Goal: Book appointment/travel/reservation

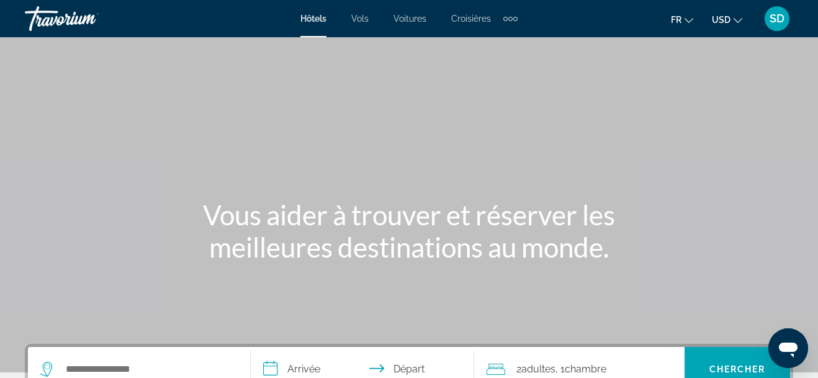
click at [733, 25] on button "USD USD ($) MXN (Mex$) CAD (Can$) GBP (£) EUR (€) AUD (A$) NZD (NZ$) CNY (CN¥)" at bounding box center [726, 20] width 30 height 18
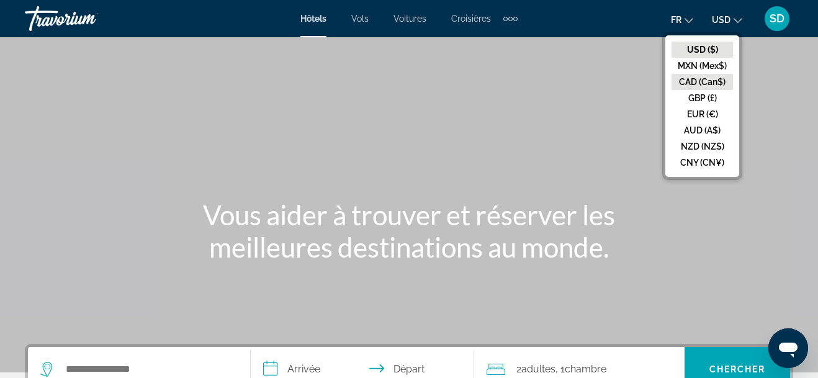
click at [698, 86] on button "CAD (Can$)" at bounding box center [701, 82] width 61 height 16
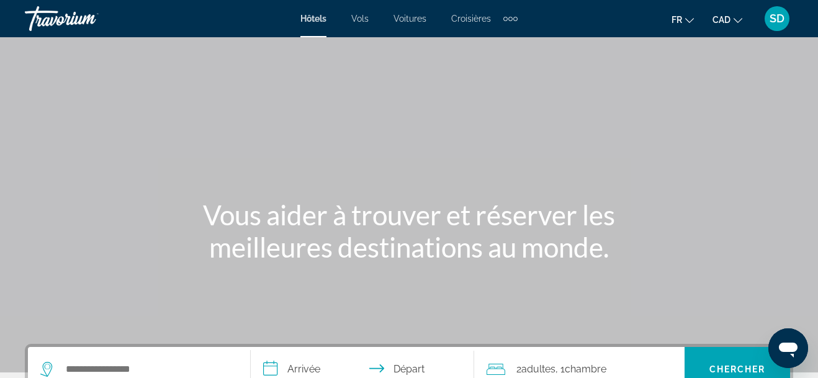
scroll to position [94, 0]
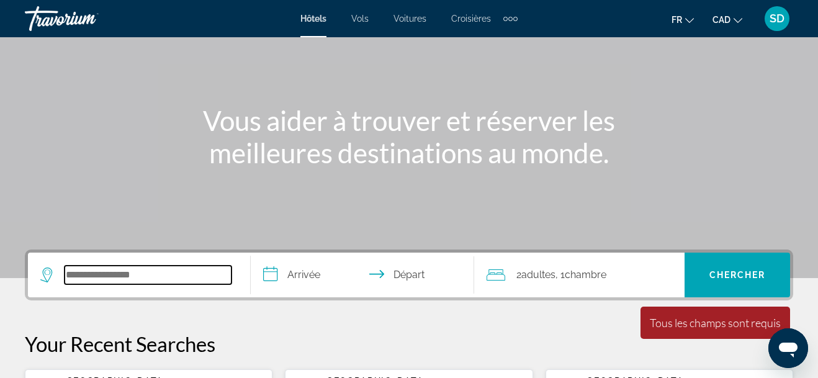
click at [159, 279] on input "Search widget" at bounding box center [148, 274] width 167 height 19
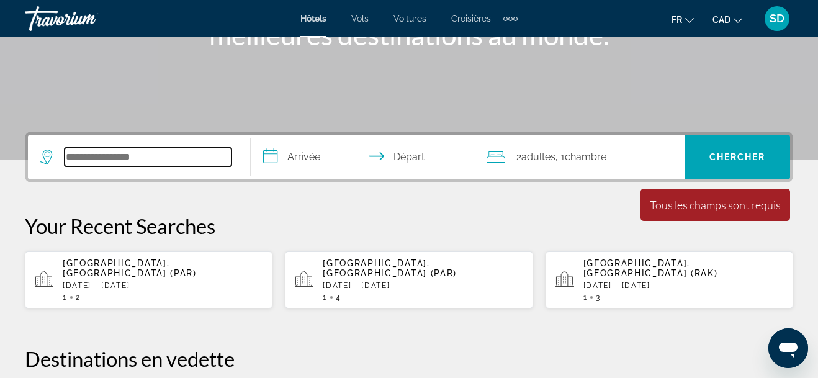
scroll to position [303, 0]
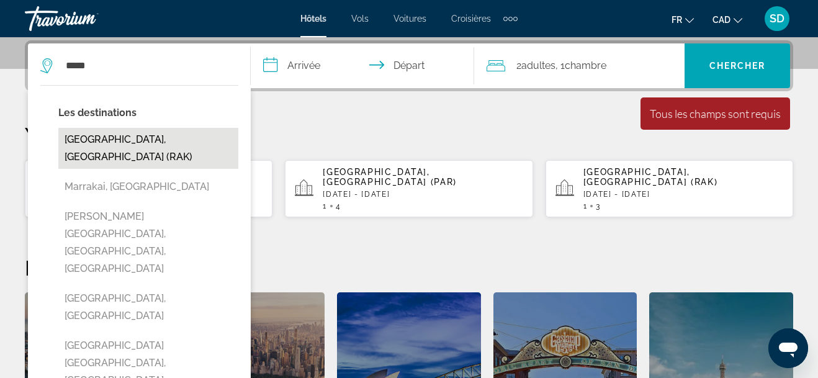
click at [145, 138] on button "[GEOGRAPHIC_DATA], [GEOGRAPHIC_DATA] (RAK)" at bounding box center [148, 148] width 180 height 41
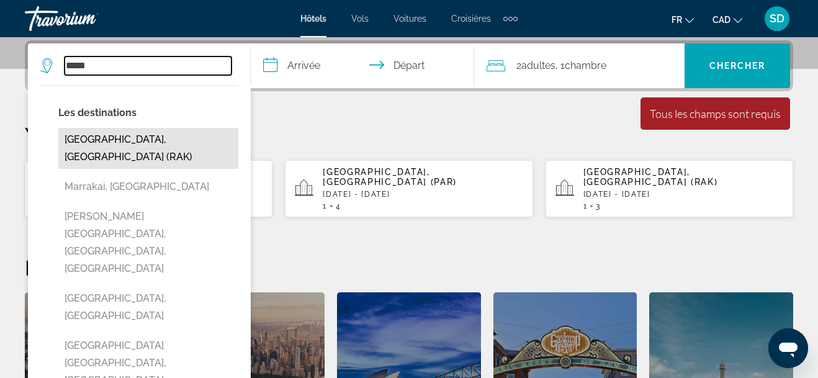
type input "**********"
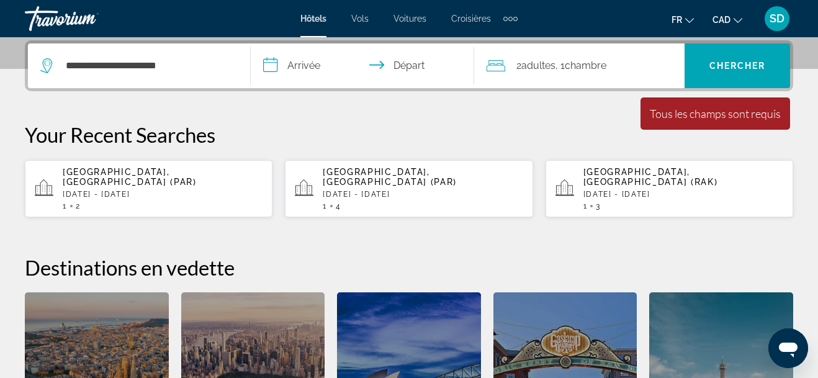
click at [308, 65] on input "**********" at bounding box center [365, 67] width 228 height 48
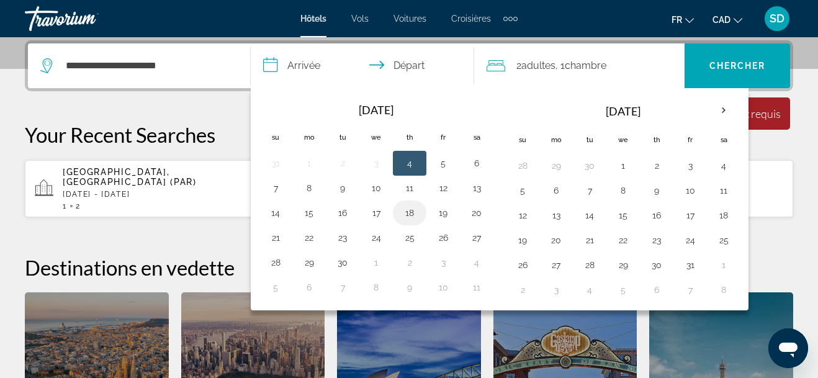
click at [413, 213] on button "18" at bounding box center [409, 212] width 20 height 17
click at [581, 17] on div "fr English Español Français Italiano Português русский CAD USD ($) MXN (Mex$) C…" at bounding box center [661, 19] width 263 height 26
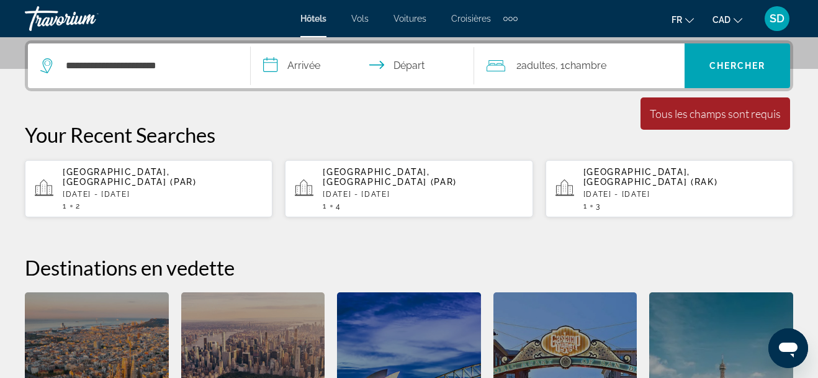
click at [514, 18] on div "Extra navigation items" at bounding box center [515, 19] width 4 height 4
click at [499, 38] on span "Activités" at bounding box center [490, 42] width 34 height 10
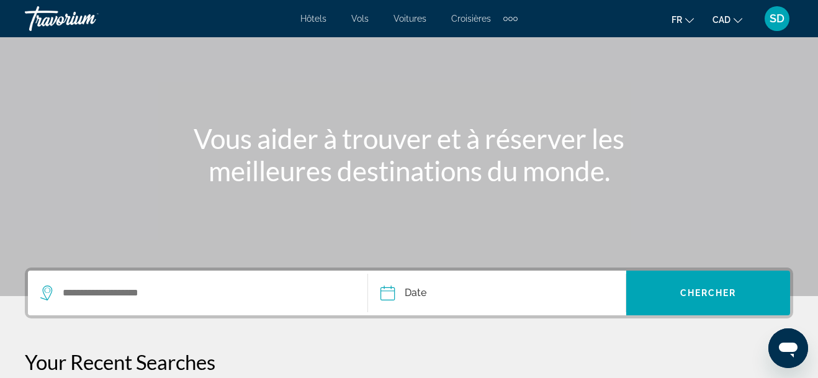
scroll to position [108, 0]
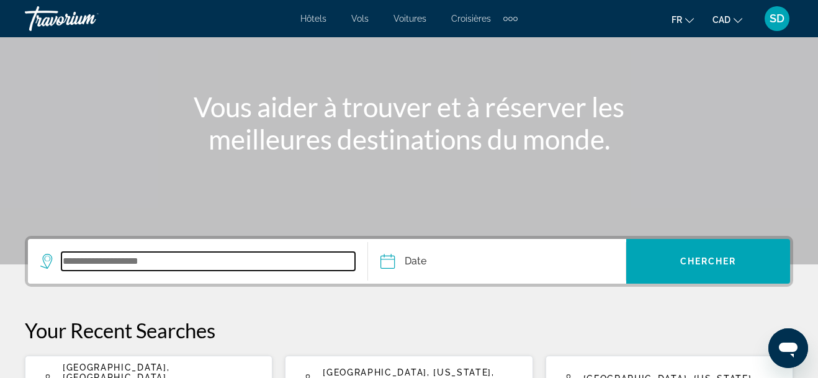
click at [146, 267] on input "Search widget" at bounding box center [207, 261] width 293 height 19
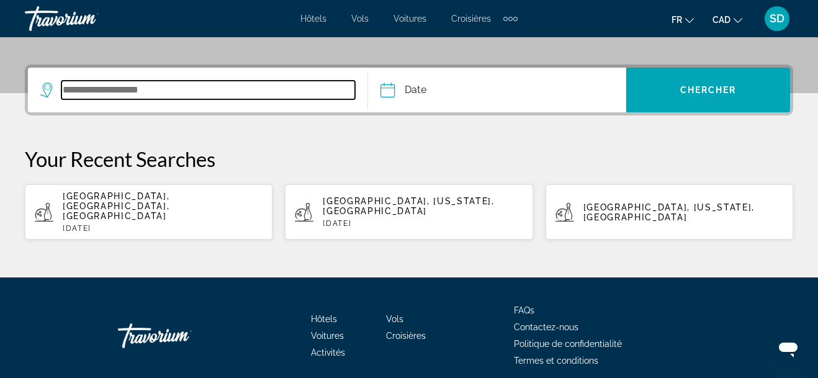
scroll to position [303, 0]
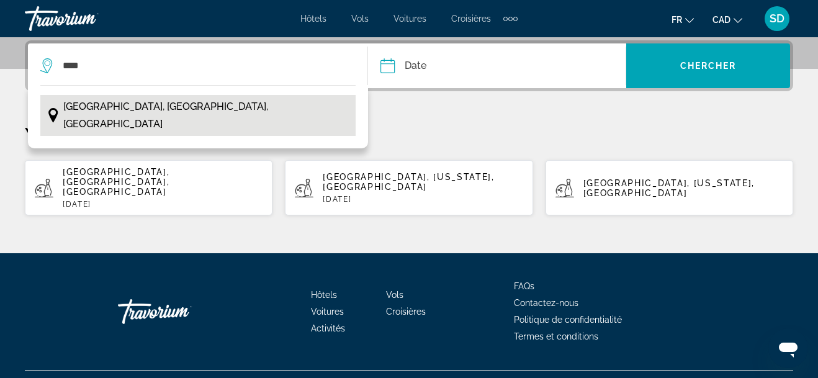
click at [181, 117] on button "Marrakech, Maroc Central, Maroc" at bounding box center [197, 115] width 315 height 41
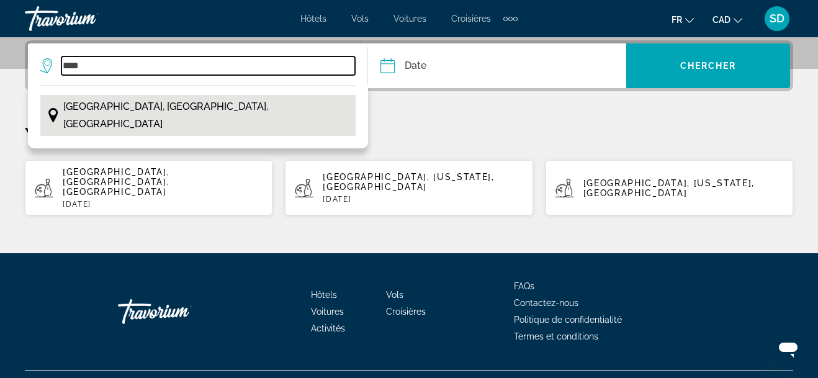
type input "**********"
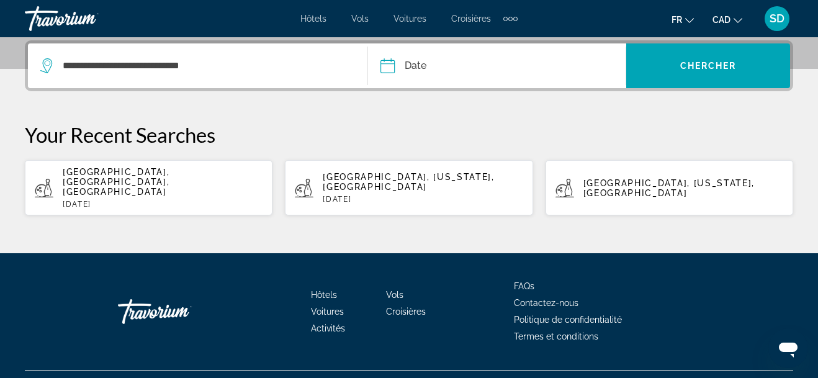
click at [432, 65] on input "Date" at bounding box center [441, 67] width 128 height 48
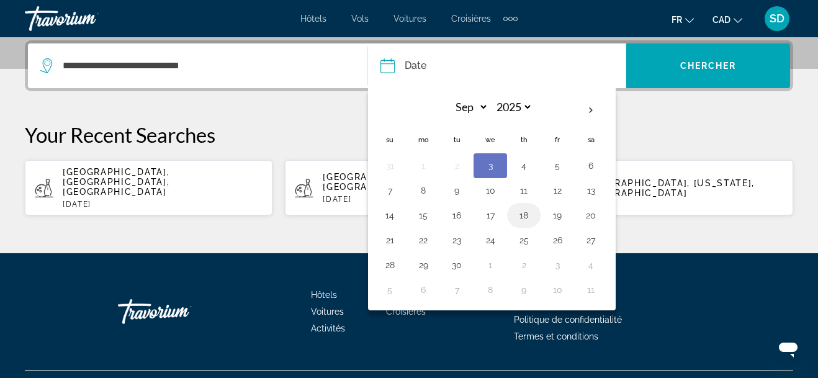
click at [527, 221] on button "18" at bounding box center [524, 215] width 20 height 17
type input "**********"
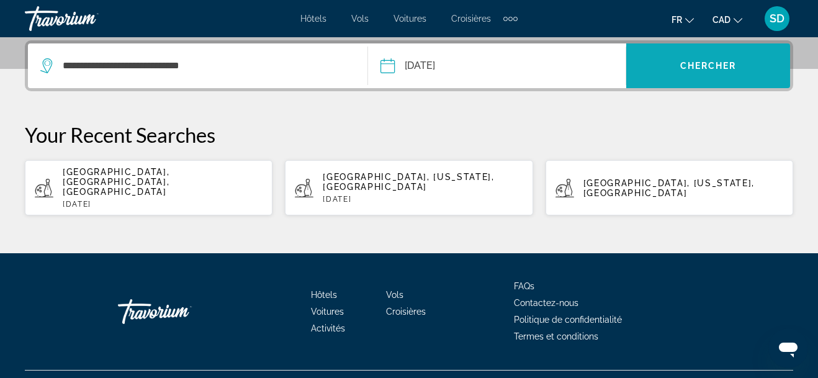
click at [714, 72] on span "Search widget" at bounding box center [708, 66] width 164 height 30
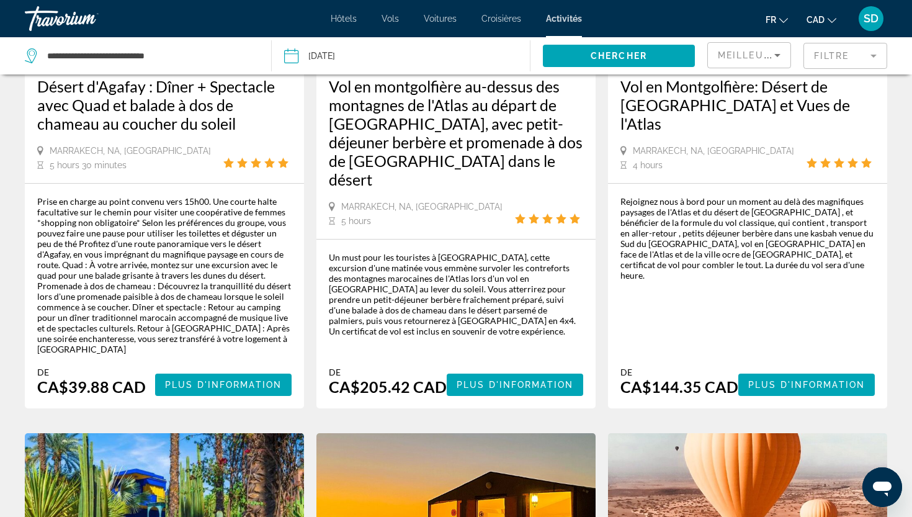
scroll to position [863, 0]
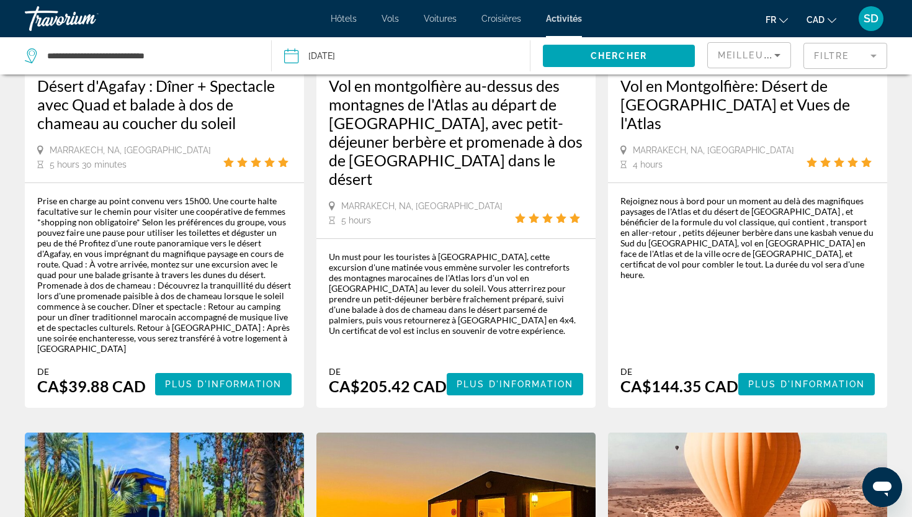
click at [817, 20] on icon "Change currency" at bounding box center [831, 20] width 9 height 9
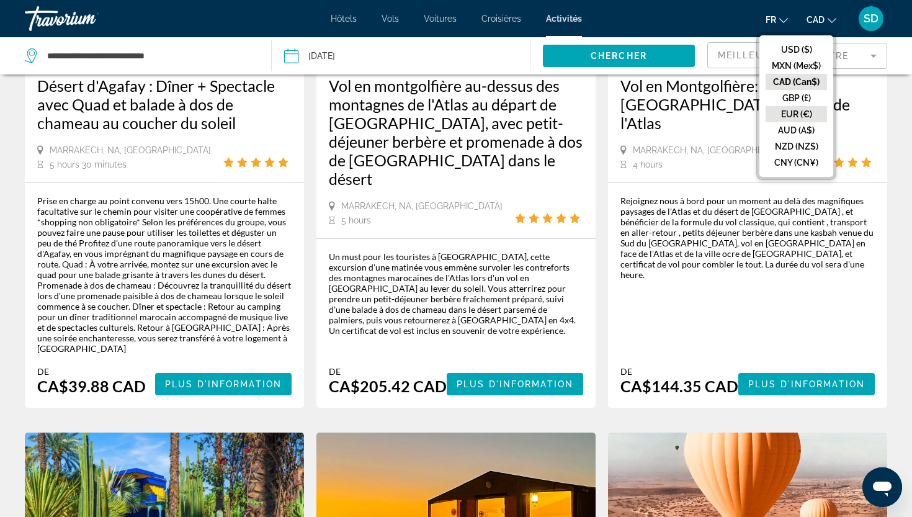
click at [805, 115] on button "EUR (€)" at bounding box center [795, 114] width 61 height 16
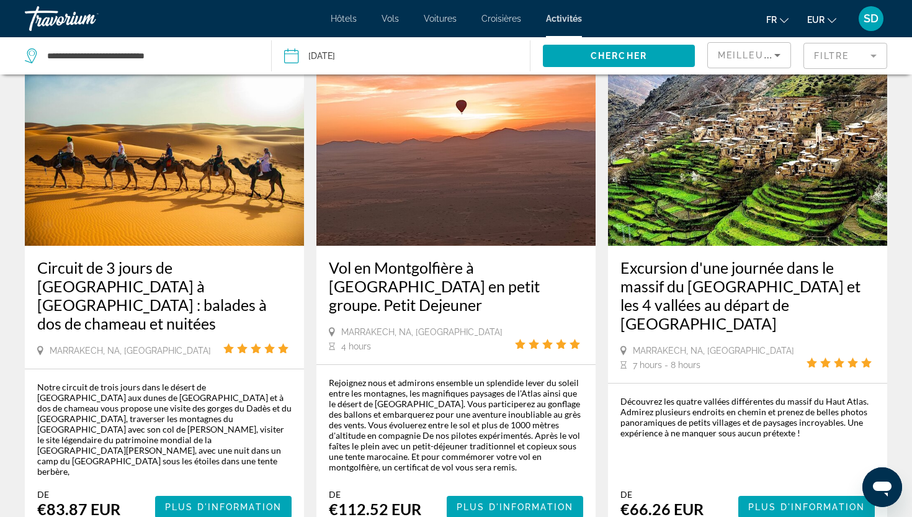
scroll to position [1857, 0]
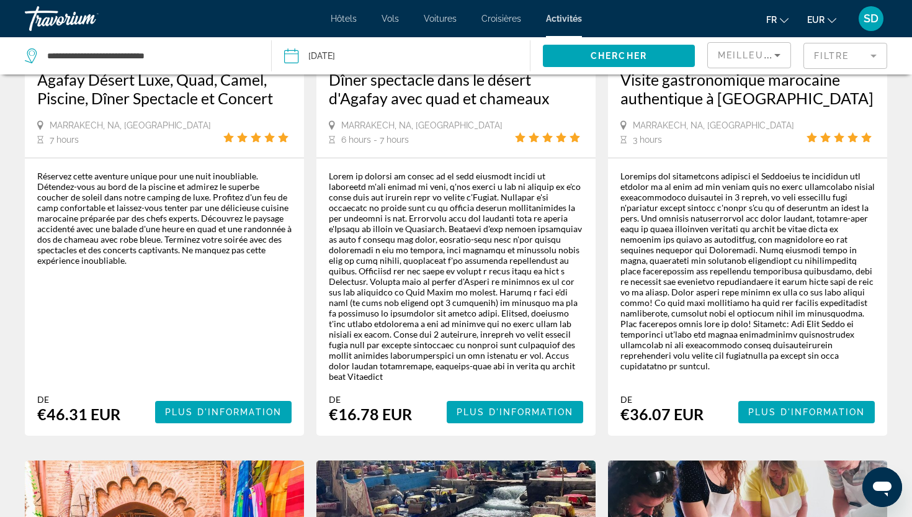
scroll to position [1453, 0]
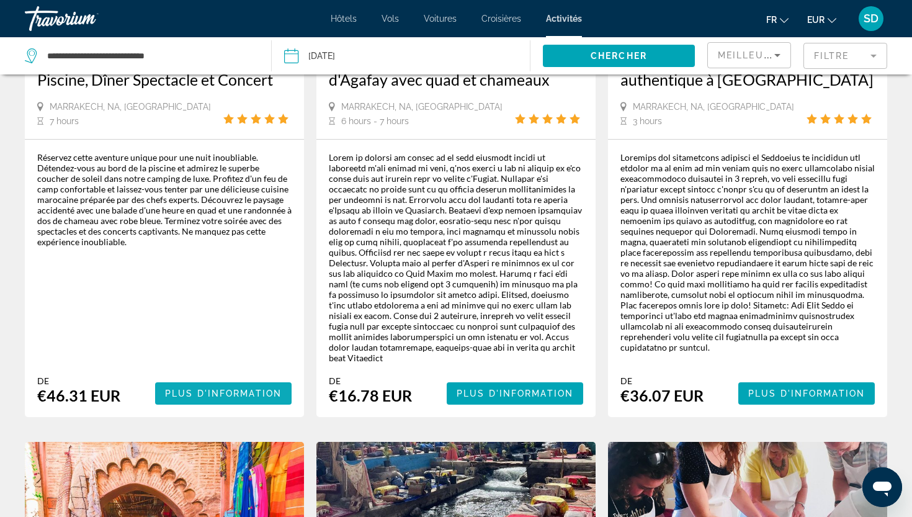
click at [237, 377] on span "Plus d'information" at bounding box center [223, 393] width 117 height 10
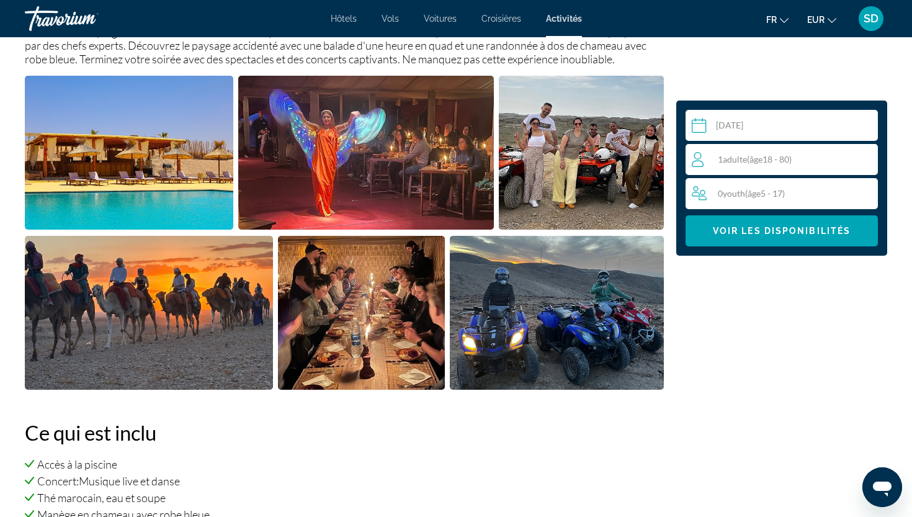
scroll to position [499, 0]
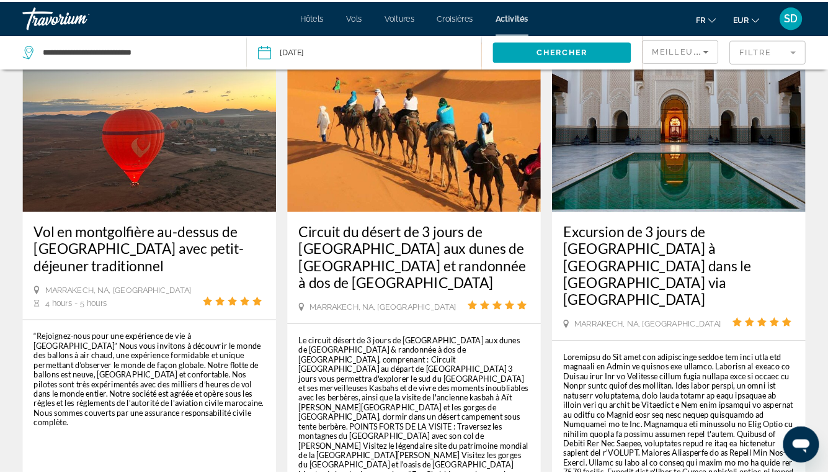
scroll to position [41, 0]
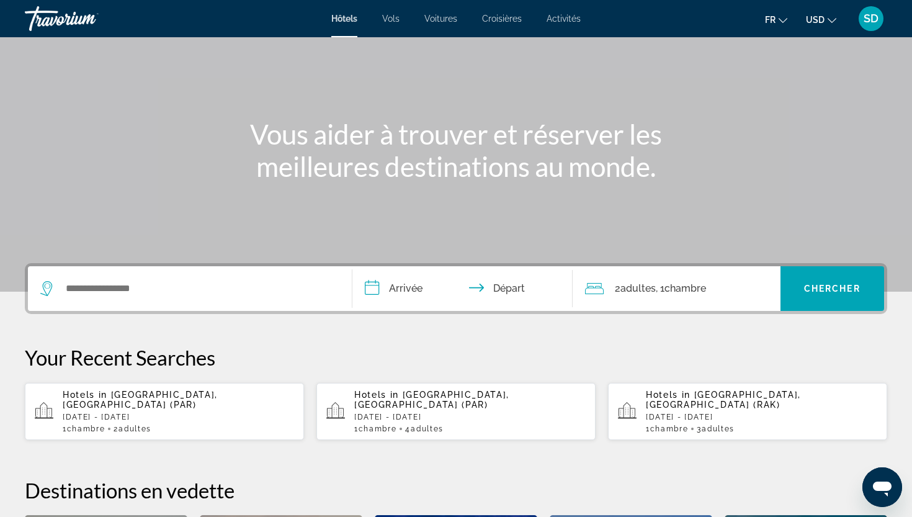
scroll to position [83, 0]
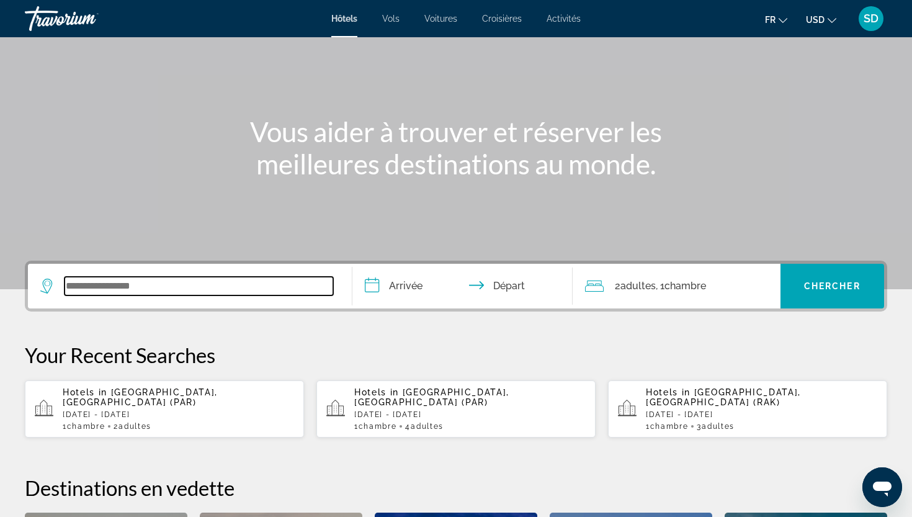
click at [207, 282] on input "Search widget" at bounding box center [199, 286] width 269 height 19
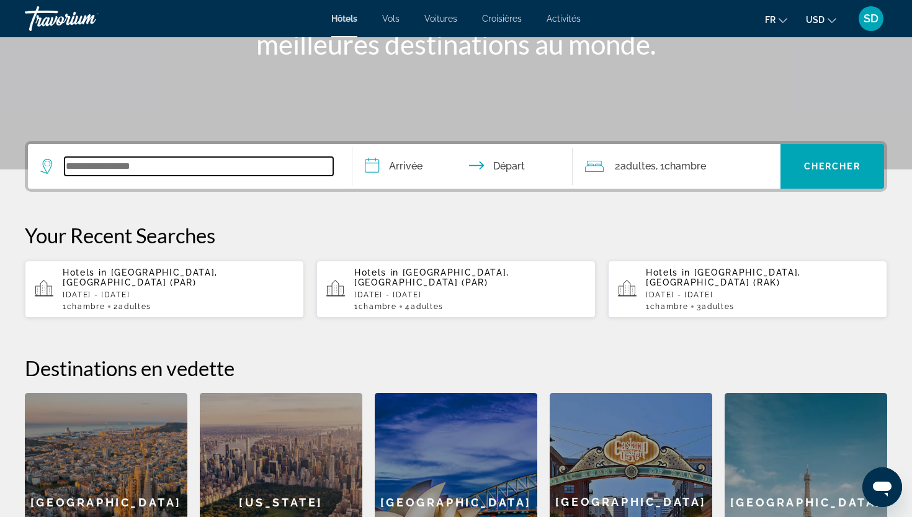
scroll to position [303, 0]
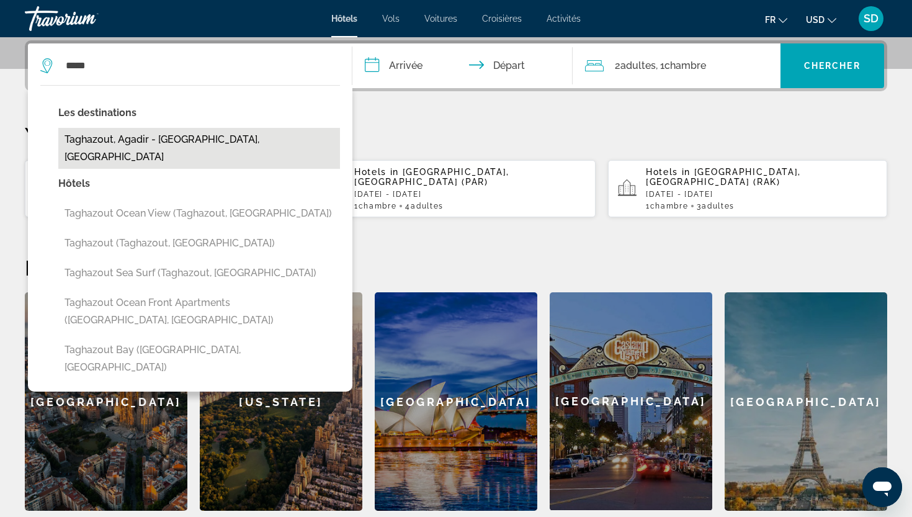
click at [210, 141] on button "Taghazout, Agadir - [GEOGRAPHIC_DATA], [GEOGRAPHIC_DATA]" at bounding box center [199, 148] width 282 height 41
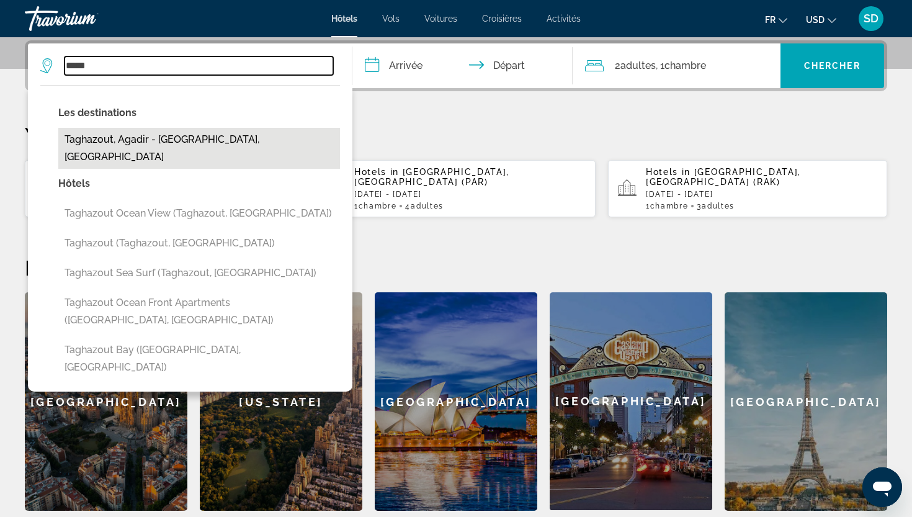
type input "**********"
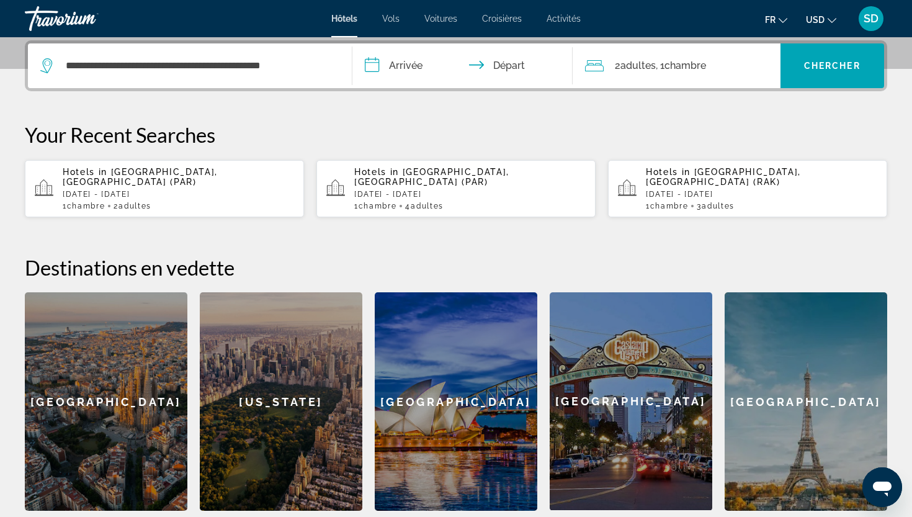
click at [406, 69] on input "**********" at bounding box center [464, 67] width 225 height 48
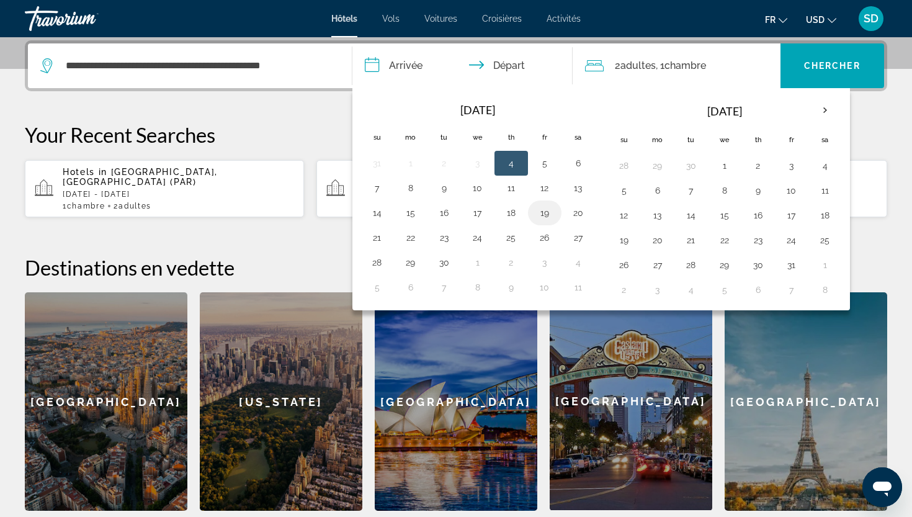
click at [549, 213] on button "19" at bounding box center [545, 212] width 20 height 17
click at [579, 210] on button "20" at bounding box center [578, 212] width 20 height 17
type input "**********"
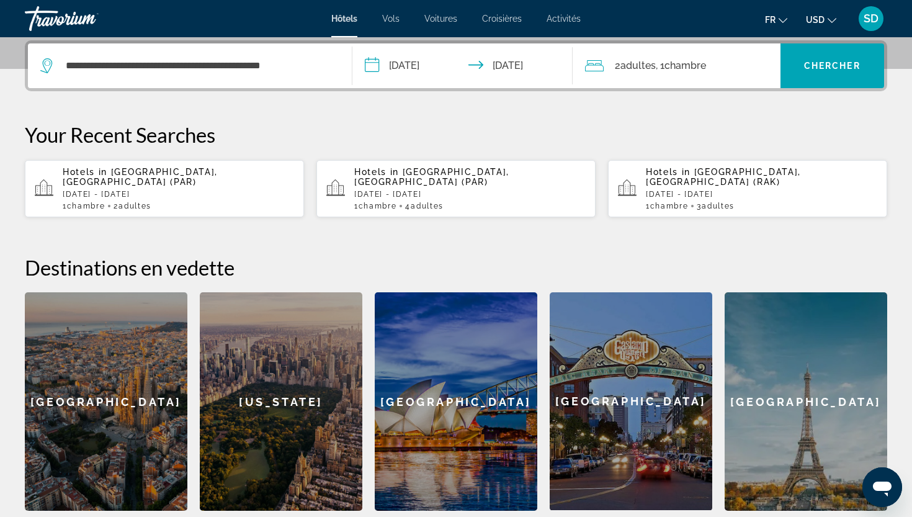
click at [829, 19] on icon "Change currency" at bounding box center [831, 20] width 9 height 9
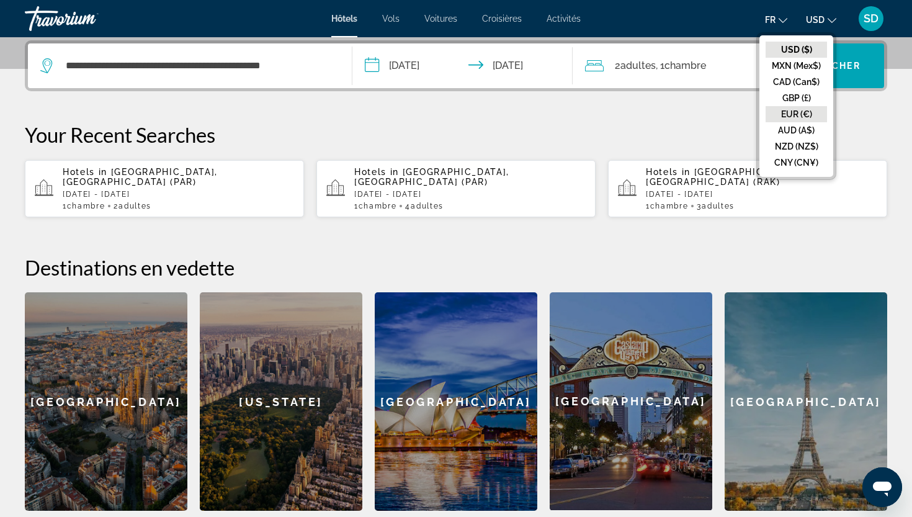
click at [805, 113] on button "EUR (€)" at bounding box center [795, 114] width 61 height 16
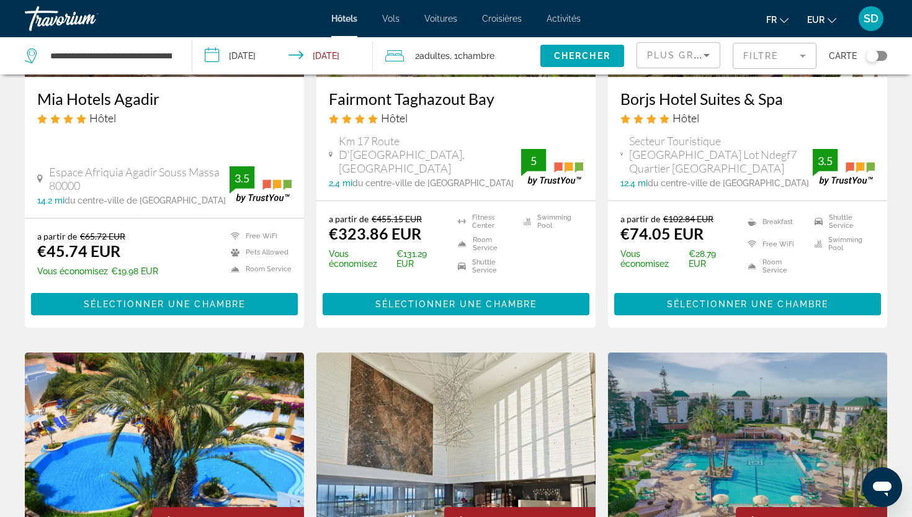
scroll to position [1155, 0]
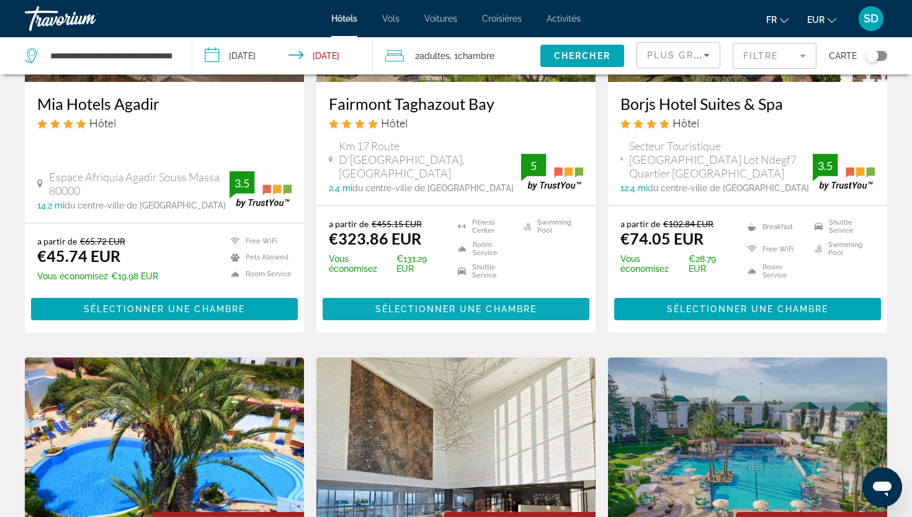
click at [466, 310] on span "Sélectionner une chambre" at bounding box center [455, 309] width 161 height 10
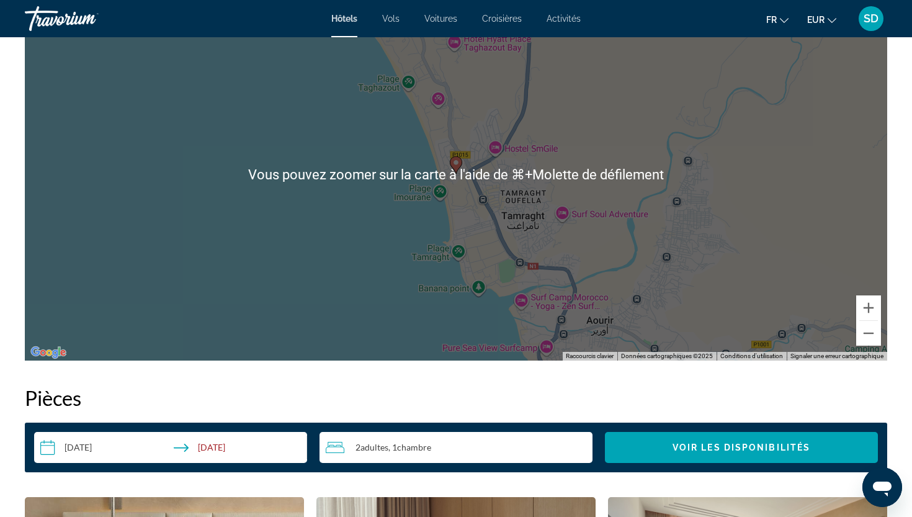
scroll to position [1267, 0]
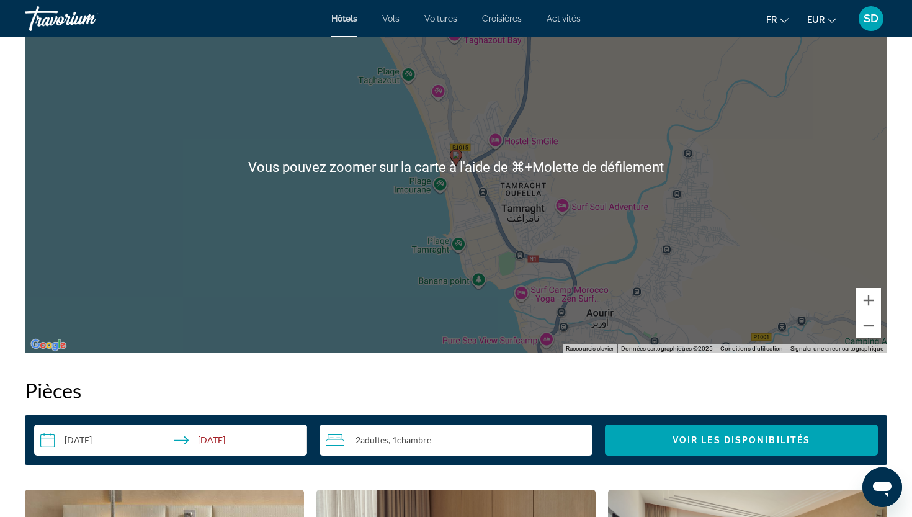
click at [600, 189] on div "Pour activer le glissement avec le clavier, appuyez sur Alt+Entrée. Une fois ce…" at bounding box center [456, 167] width 862 height 372
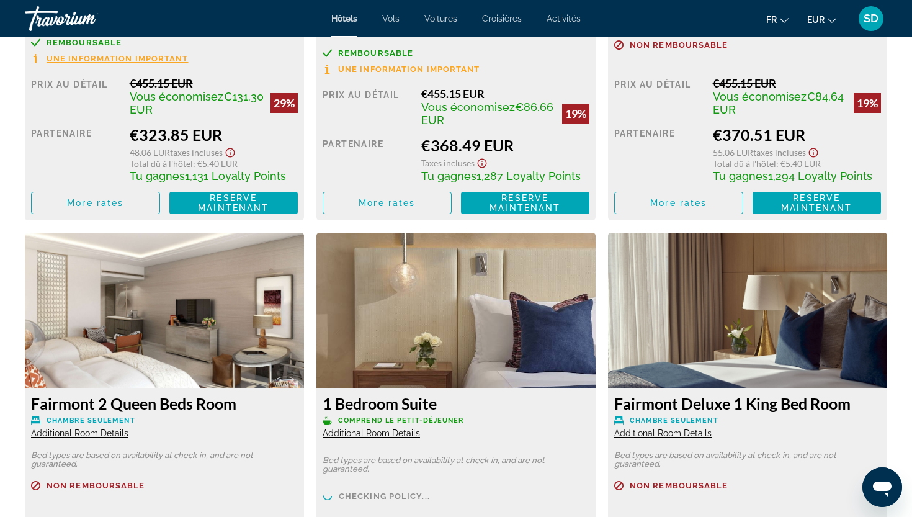
scroll to position [1986, 0]
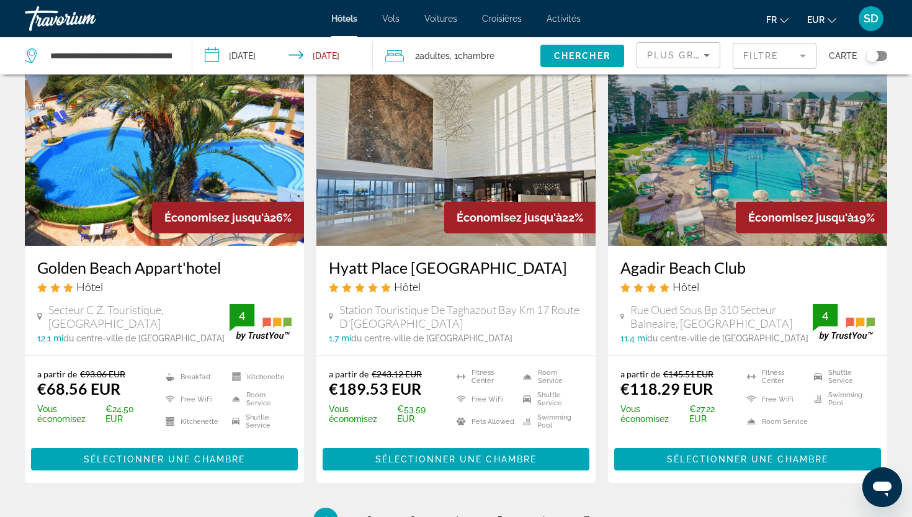
scroll to position [1466, 0]
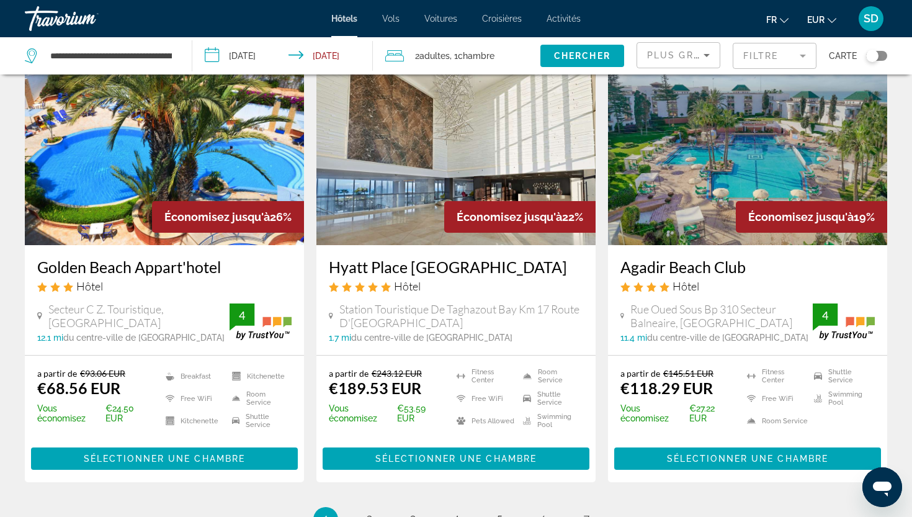
click at [869, 57] on div "Toggle map" at bounding box center [872, 56] width 12 height 12
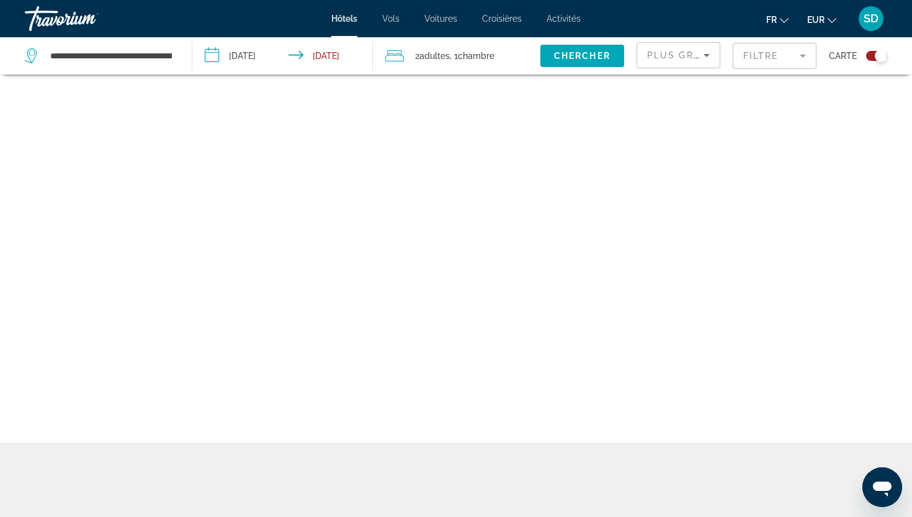
scroll to position [74, 0]
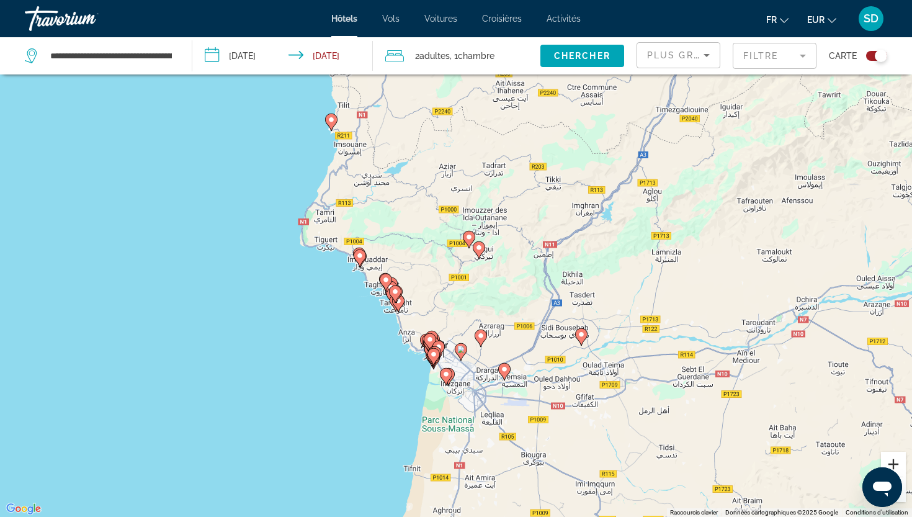
click at [893, 461] on button "Zoom avant" at bounding box center [893, 464] width 25 height 25
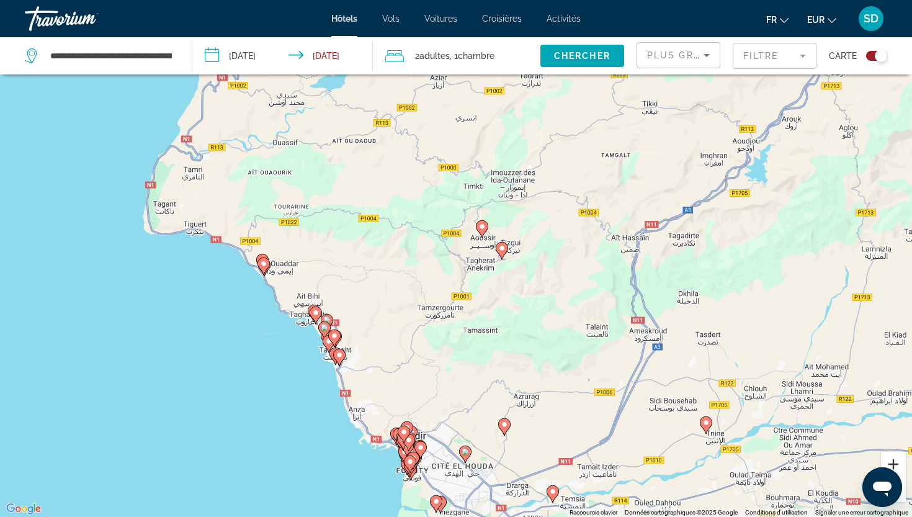
click at [897, 461] on button "Zoom avant" at bounding box center [893, 464] width 25 height 25
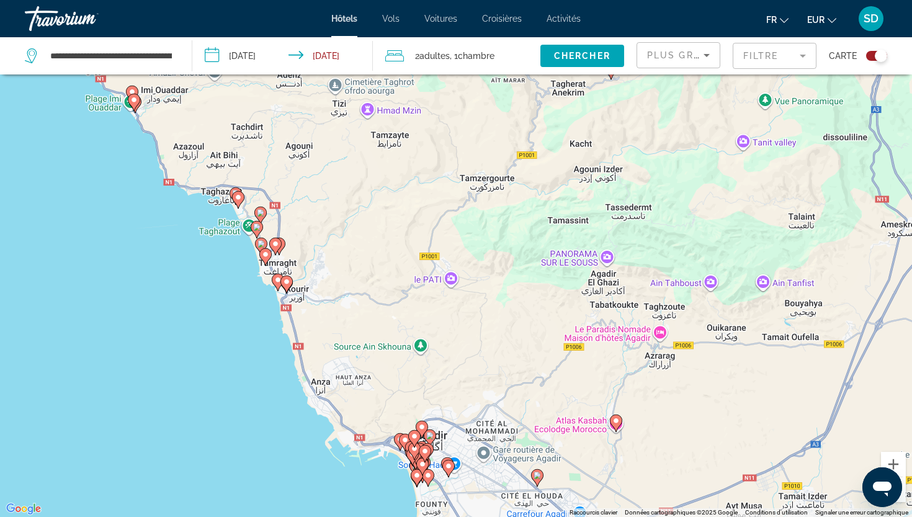
drag, startPoint x: 278, startPoint y: 369, endPoint x: 341, endPoint y: 187, distance: 192.8
click at [341, 187] on div "Pour activer le glissement avec le clavier, appuyez sur Alt+Entrée. Une fois ce…" at bounding box center [456, 258] width 912 height 517
click at [893, 458] on button "Zoom avant" at bounding box center [893, 464] width 25 height 25
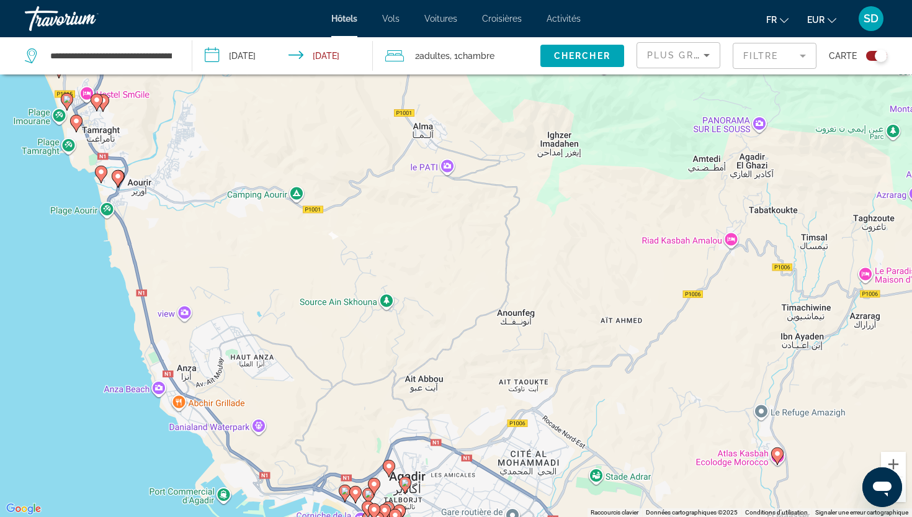
drag, startPoint x: 644, startPoint y: 324, endPoint x: 645, endPoint y: 176, distance: 148.3
click at [645, 176] on div "Pour activer le glissement avec le clavier, appuyez sur Alt+Entrée. Une fois ce…" at bounding box center [456, 258] width 912 height 517
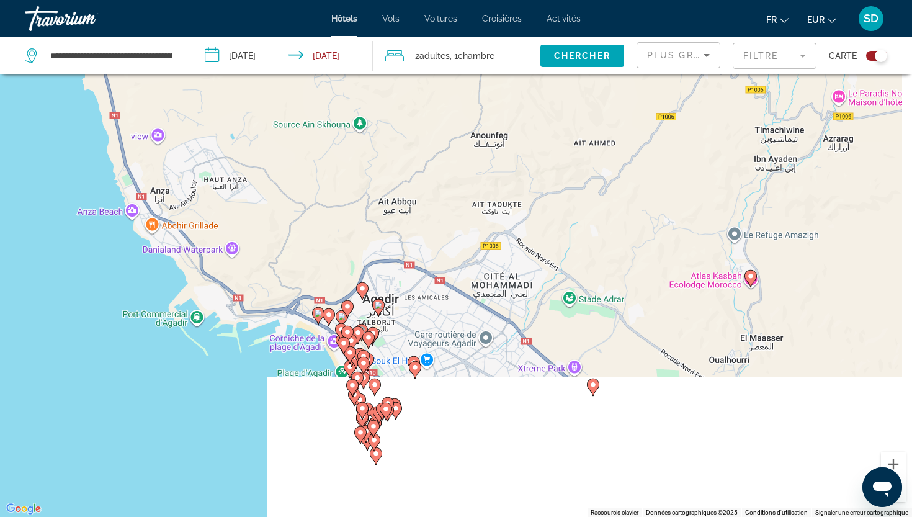
drag, startPoint x: 356, startPoint y: 314, endPoint x: 326, endPoint y: 126, distance: 190.9
click at [326, 126] on div "Pour activer le glissement avec le clavier, appuyez sur Alt+Entrée. Une fois ce…" at bounding box center [456, 258] width 912 height 517
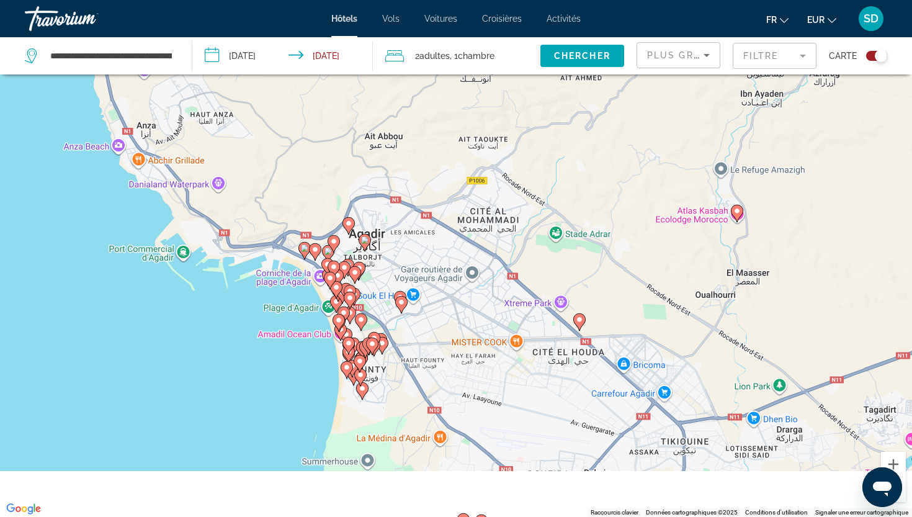
drag, startPoint x: 453, startPoint y: 288, endPoint x: 435, endPoint y: 209, distance: 81.4
click at [436, 209] on div "Pour activer le glissement avec le clavier, appuyez sur Alt+Entrée. Une fois ce…" at bounding box center [456, 258] width 912 height 517
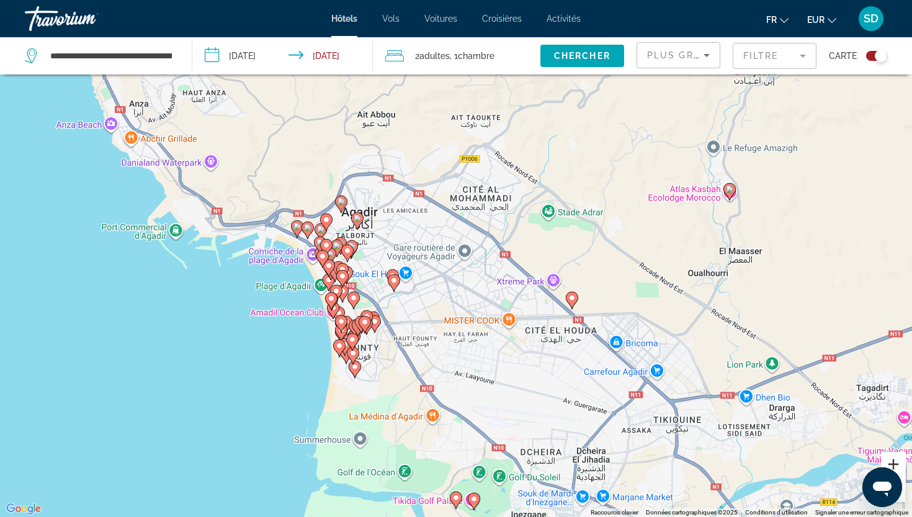
click at [895, 460] on button "Zoom avant" at bounding box center [893, 464] width 25 height 25
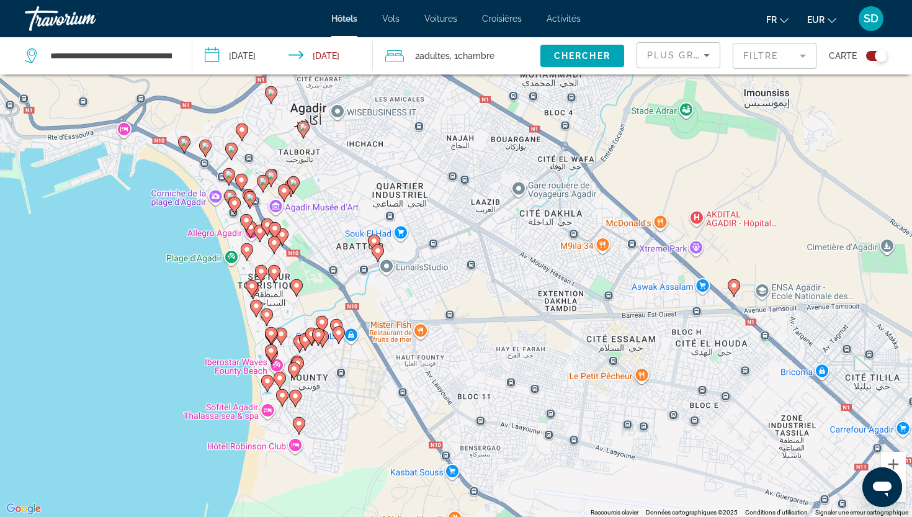
drag, startPoint x: 404, startPoint y: 363, endPoint x: 449, endPoint y: 297, distance: 79.8
click at [449, 297] on div "Pour activer le glissement avec le clavier, appuyez sur Alt+Entrée. Une fois ce…" at bounding box center [456, 258] width 912 height 517
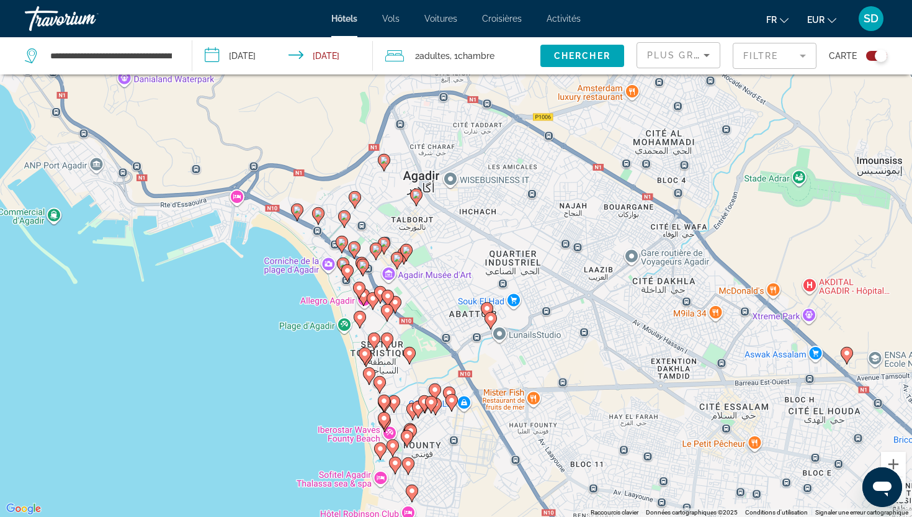
drag, startPoint x: 269, startPoint y: 297, endPoint x: 392, endPoint y: 381, distance: 149.5
click at [392, 381] on div "Pour activer le glissement avec le clavier, appuyez sur Alt+Entrée. Une fois ce…" at bounding box center [456, 258] width 912 height 517
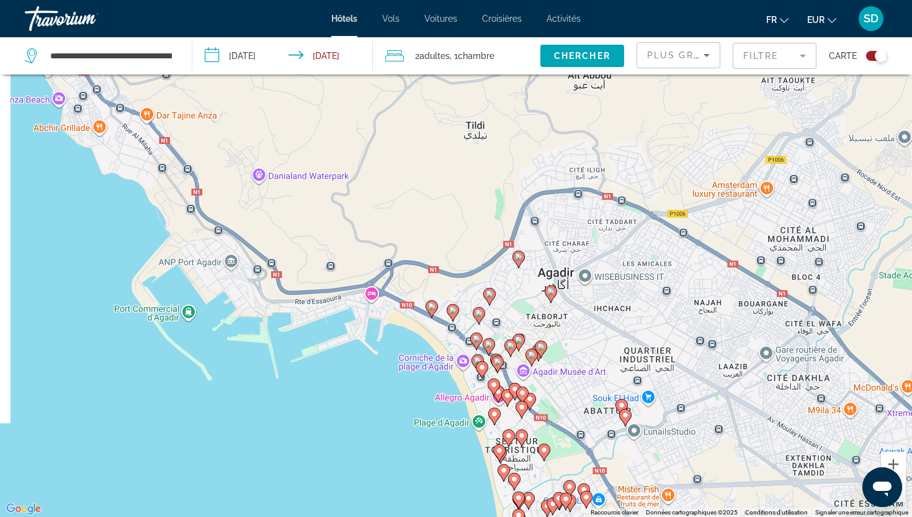
drag, startPoint x: 163, startPoint y: 265, endPoint x: 299, endPoint y: 341, distance: 155.5
click at [299, 341] on div "Pour activer le glissement avec le clavier, appuyez sur Alt+Entrée. Une fois ce…" at bounding box center [456, 258] width 912 height 517
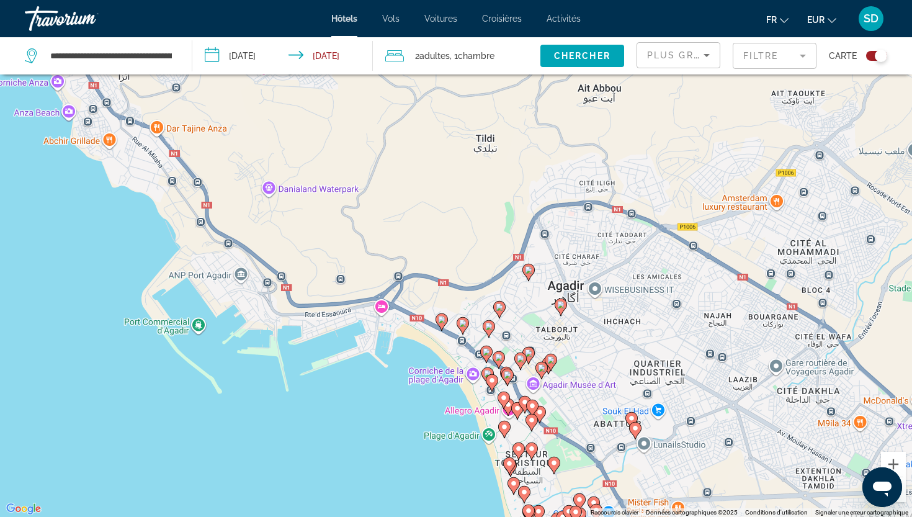
drag, startPoint x: 328, startPoint y: 392, endPoint x: 394, endPoint y: 485, distance: 113.9
click at [394, 485] on div "Pour activer le glissement avec le clavier, appuyez sur Alt+Entrée. Une fois ce…" at bounding box center [456, 258] width 912 height 517
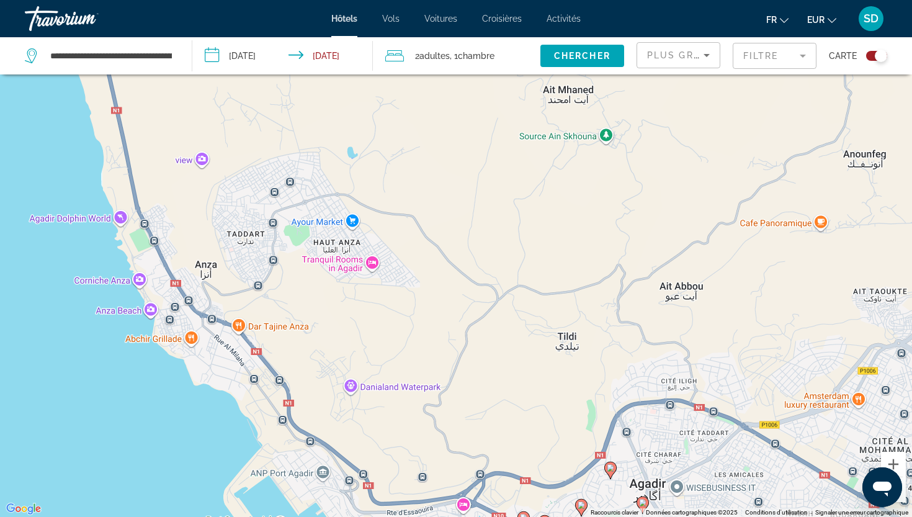
drag, startPoint x: 308, startPoint y: 270, endPoint x: 311, endPoint y: 365, distance: 94.3
click at [311, 365] on div "Pour activer le glissement avec le clavier, appuyez sur Alt+Entrée. Une fois ce…" at bounding box center [456, 258] width 912 height 517
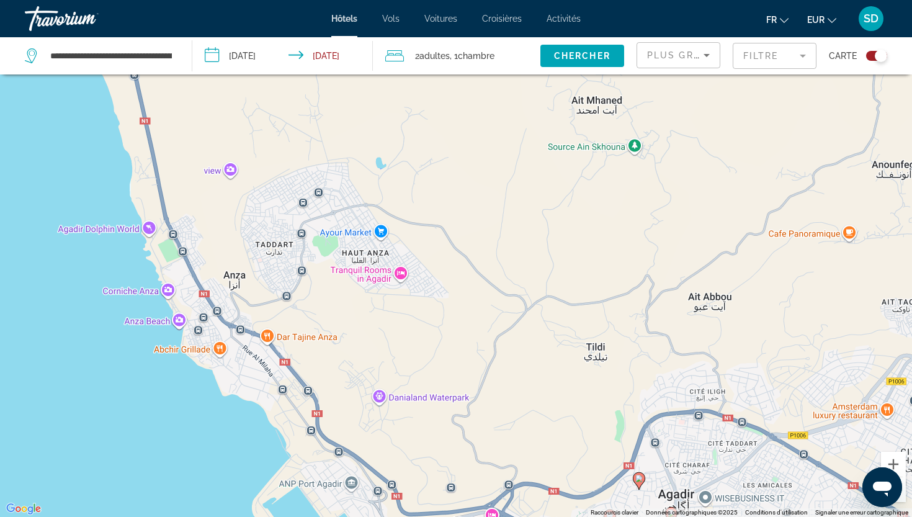
drag, startPoint x: 226, startPoint y: 346, endPoint x: 255, endPoint y: 357, distance: 31.4
click at [255, 357] on div "Pour activer le glissement avec le clavier, appuyez sur Alt+Entrée. Une fois ce…" at bounding box center [456, 258] width 912 height 517
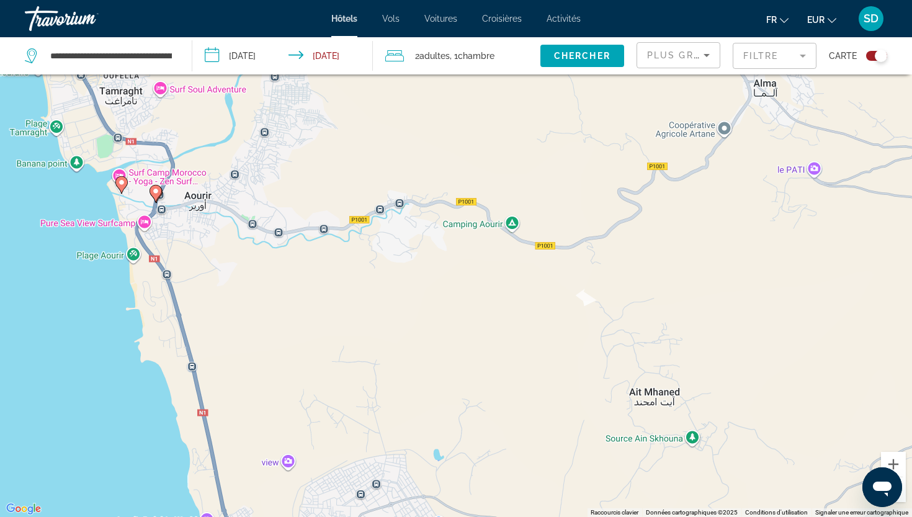
drag, startPoint x: 184, startPoint y: 154, endPoint x: 239, endPoint y: 433, distance: 284.4
click at [239, 433] on div "Pour activer le glissement avec le clavier, appuyez sur Alt+Entrée. Une fois ce…" at bounding box center [456, 258] width 912 height 517
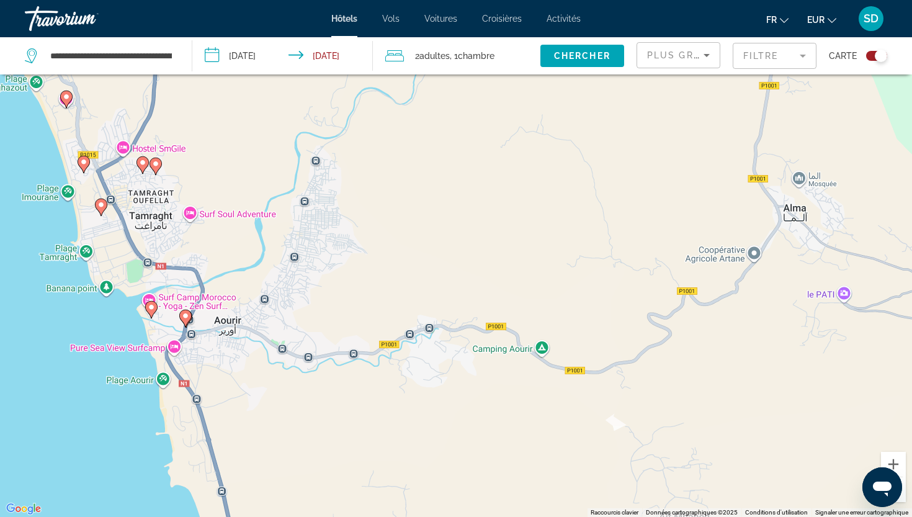
drag, startPoint x: 245, startPoint y: 357, endPoint x: 275, endPoint y: 484, distance: 131.2
click at [275, 484] on div "Pour activer le glissement avec le clavier, appuyez sur Alt+Entrée. Une fois ce…" at bounding box center [456, 258] width 912 height 517
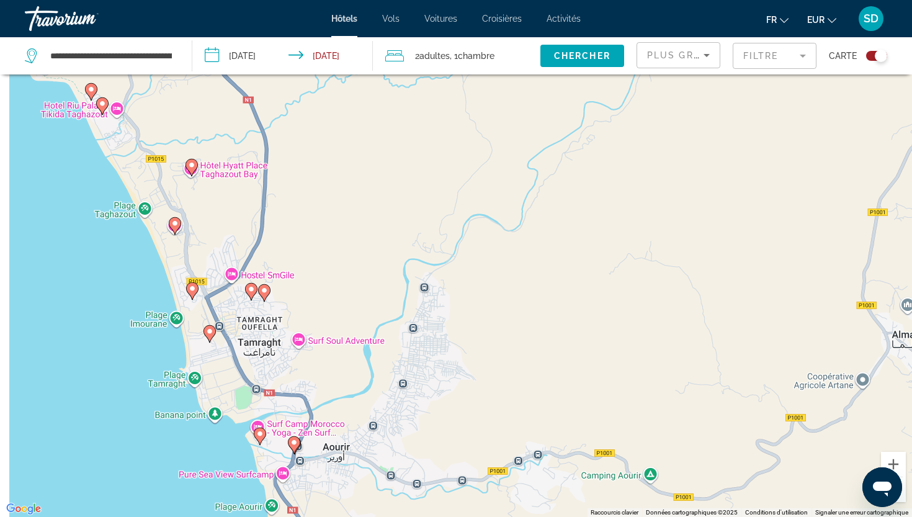
drag, startPoint x: 275, startPoint y: 228, endPoint x: 390, endPoint y: 360, distance: 175.0
click at [390, 360] on div "Pour activer le glissement avec le clavier, appuyez sur Alt+Entrée. Une fois ce…" at bounding box center [456, 258] width 912 height 517
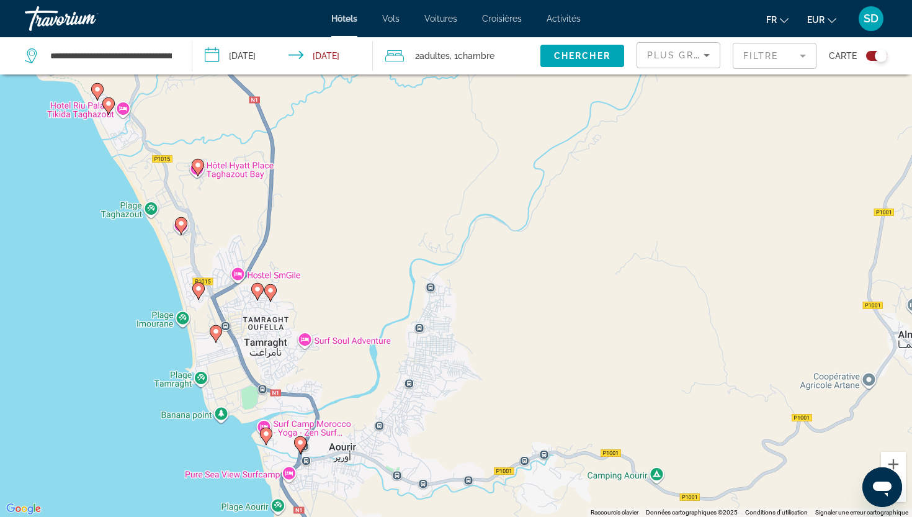
drag, startPoint x: 390, startPoint y: 360, endPoint x: 329, endPoint y: 105, distance: 262.2
click at [329, 105] on div "Pour activer le glissement avec le clavier, appuyez sur Alt+Entrée. Une fois ce…" at bounding box center [456, 258] width 912 height 517
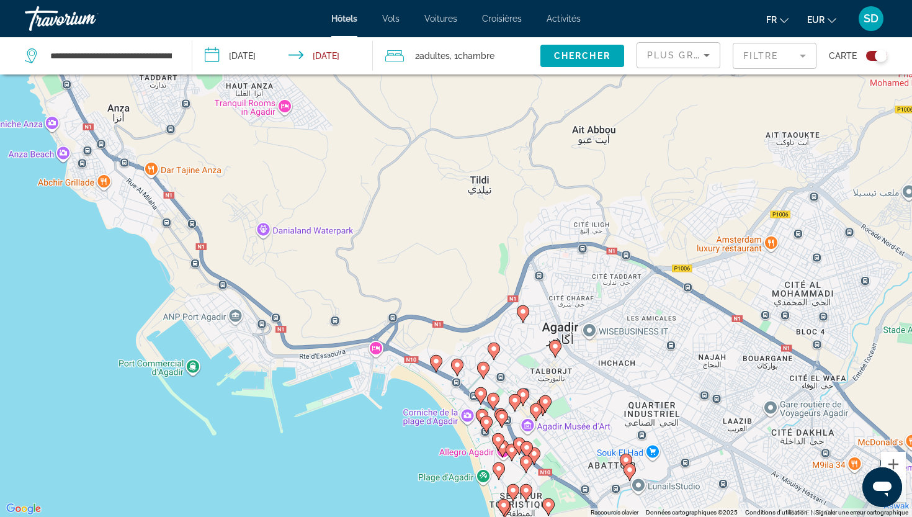
drag, startPoint x: 623, startPoint y: 391, endPoint x: 409, endPoint y: 236, distance: 263.8
click at [409, 236] on div "Pour activer le glissement avec le clavier, appuyez sur Alt+Entrée. Une fois ce…" at bounding box center [456, 258] width 912 height 517
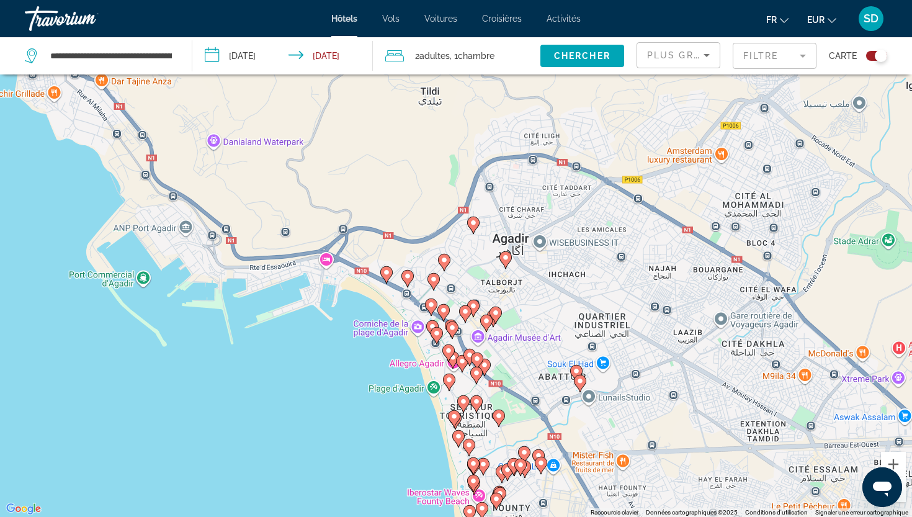
drag, startPoint x: 409, startPoint y: 236, endPoint x: 358, endPoint y: 145, distance: 104.7
click at [358, 145] on div "Pour activer le glissement avec le clavier, appuyez sur Alt+Entrée. Une fois ce…" at bounding box center [456, 258] width 912 height 517
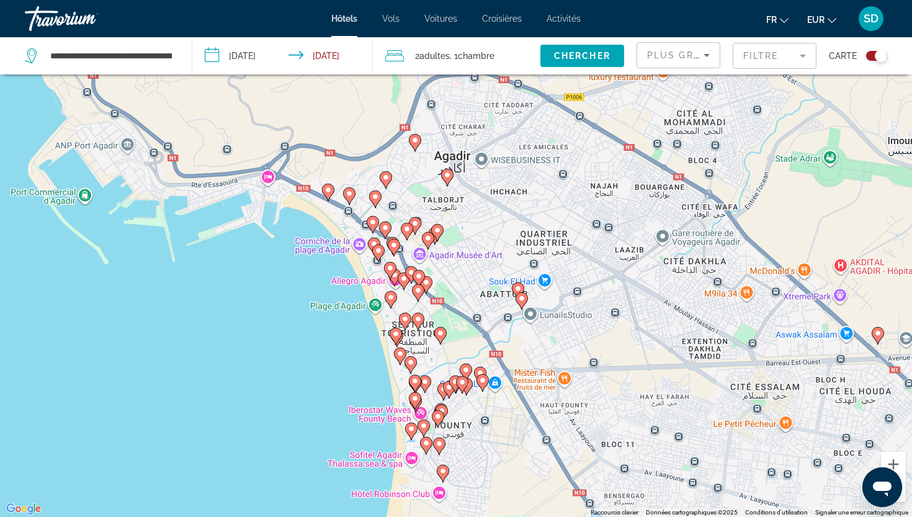
drag, startPoint x: 475, startPoint y: 269, endPoint x: 411, endPoint y: 178, distance: 111.3
click at [411, 178] on div "Pour activer le glissement avec le clavier, appuyez sur Alt+Entrée. Une fois ce…" at bounding box center [456, 258] width 912 height 517
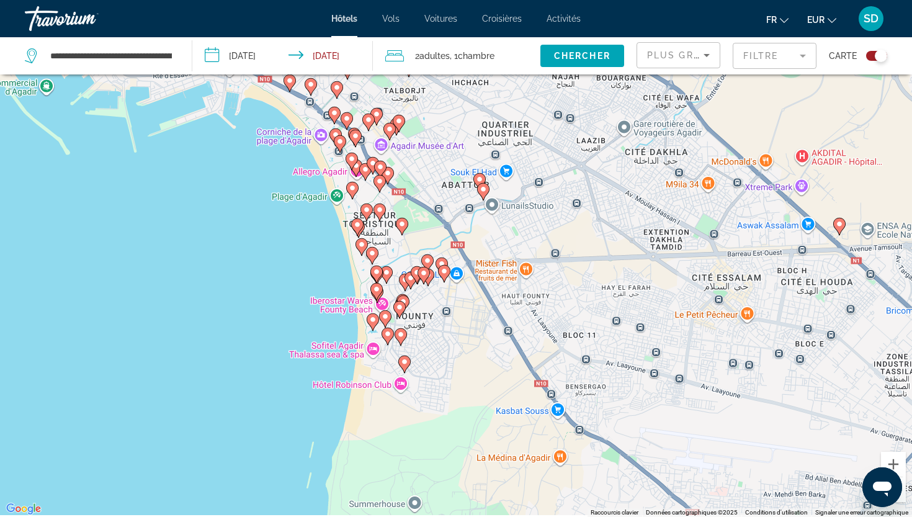
drag, startPoint x: 480, startPoint y: 332, endPoint x: 447, endPoint y: 200, distance: 136.9
click at [447, 200] on div "Pour activer le glissement avec le clavier, appuyez sur Alt+Entrée. Une fois ce…" at bounding box center [456, 258] width 912 height 517
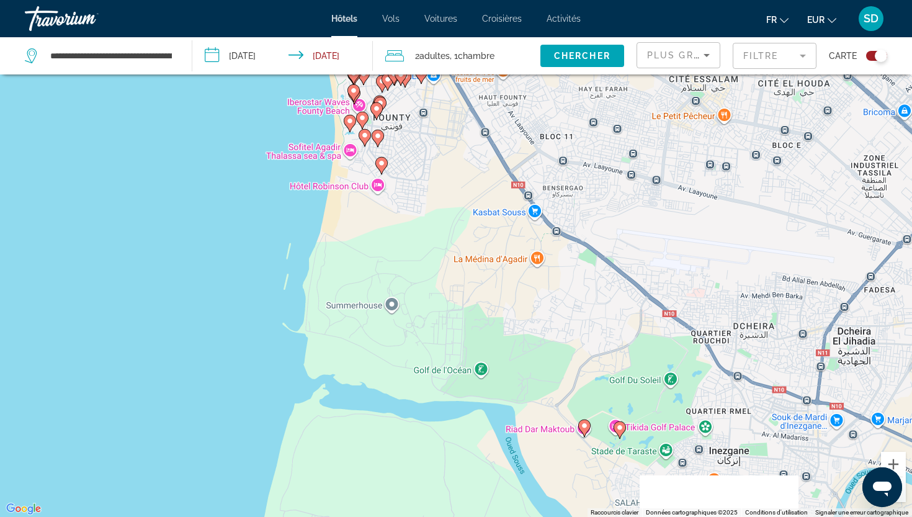
drag, startPoint x: 452, startPoint y: 377, endPoint x: 442, endPoint y: 223, distance: 154.2
click at [442, 223] on div "Pour activer le glissement avec le clavier, appuyez sur Alt+Entrée. Une fois ce…" at bounding box center [456, 258] width 912 height 517
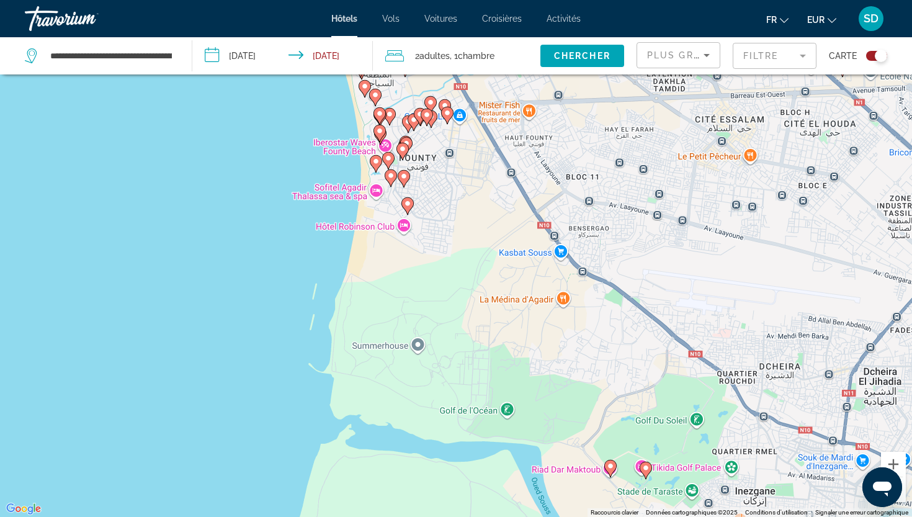
drag, startPoint x: 441, startPoint y: 210, endPoint x: 467, endPoint y: 260, distance: 56.6
click at [467, 260] on div "Pour activer le glissement avec le clavier, appuyez sur Alt+Entrée. Une fois ce…" at bounding box center [456, 258] width 912 height 517
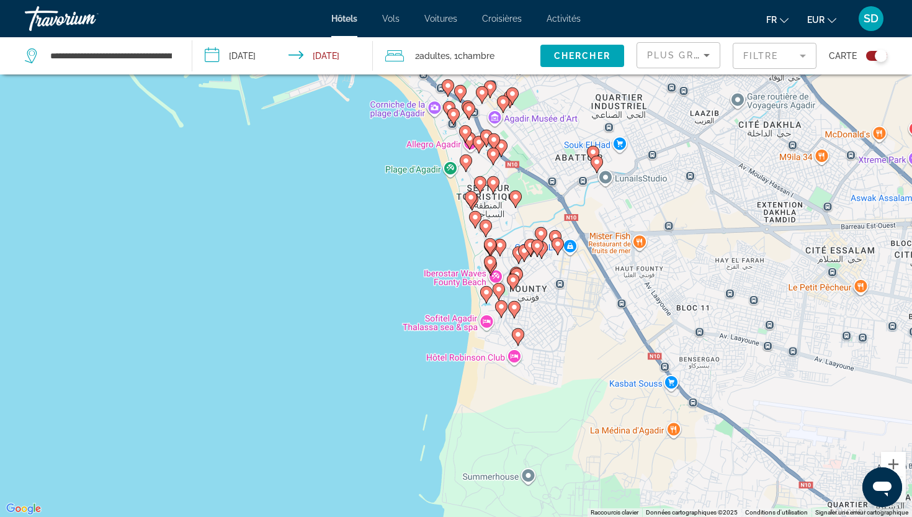
drag, startPoint x: 469, startPoint y: 266, endPoint x: 577, endPoint y: 392, distance: 165.8
click at [577, 392] on div "Pour activer le glissement avec le clavier, appuyez sur Alt+Entrée. Une fois ce…" at bounding box center [456, 258] width 912 height 517
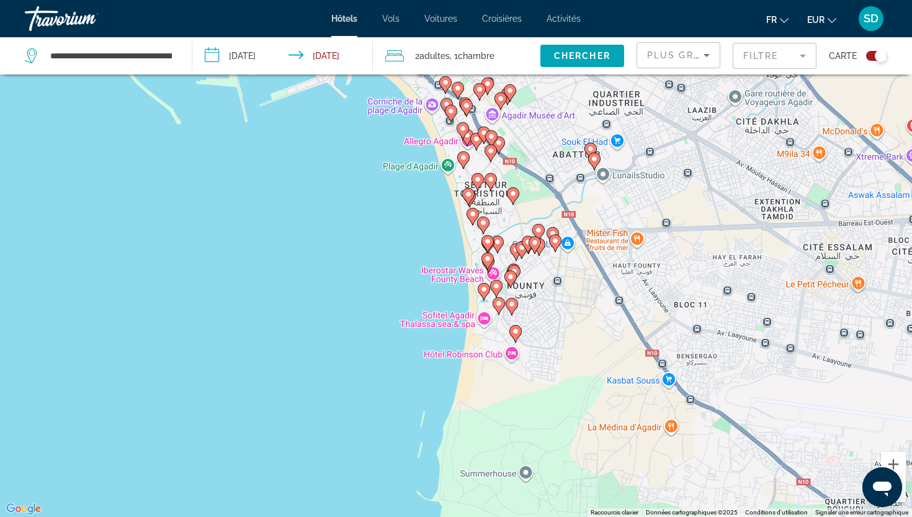
click at [901, 496] on button "Zoom arrière" at bounding box center [893, 489] width 25 height 25
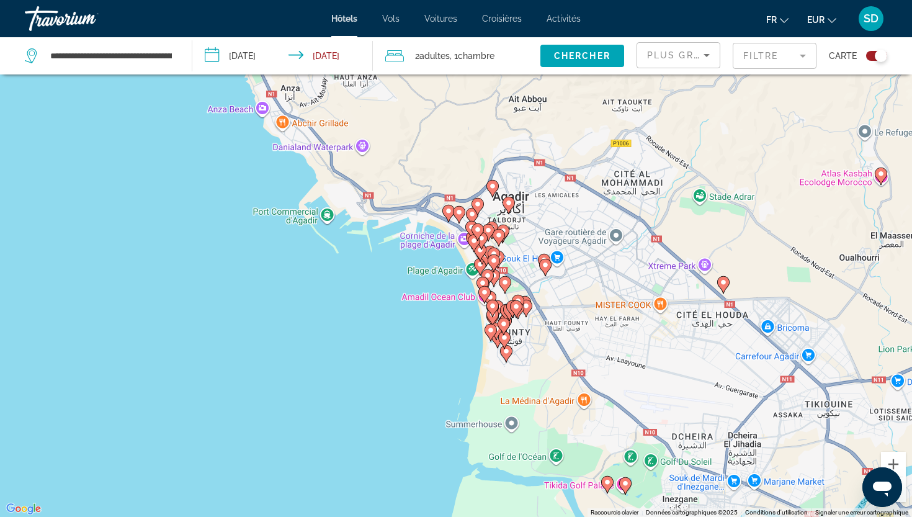
drag, startPoint x: 624, startPoint y: 306, endPoint x: 646, endPoint y: 377, distance: 73.4
click at [646, 377] on div "Pour activer le glissement avec le clavier, appuyez sur Alt+Entrée. Une fois ce…" at bounding box center [456, 258] width 912 height 517
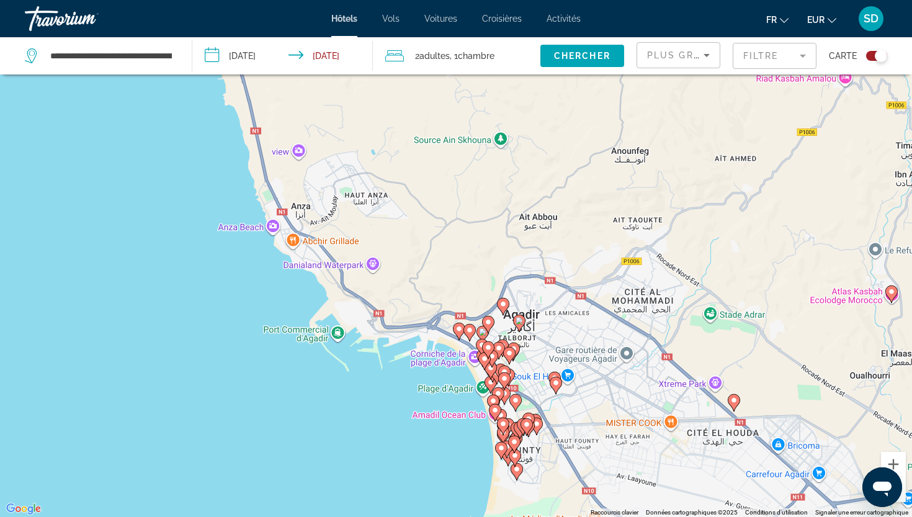
drag, startPoint x: 432, startPoint y: 222, endPoint x: 442, endPoint y: 339, distance: 117.7
click at [442, 340] on div "Pour activer le glissement avec le clavier, appuyez sur Alt+Entrée. Une fois ce…" at bounding box center [456, 258] width 912 height 517
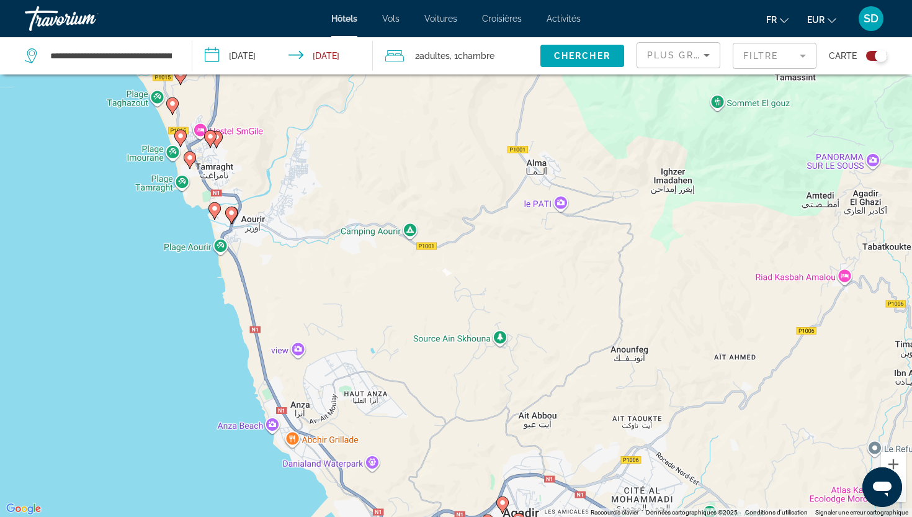
drag, startPoint x: 459, startPoint y: 179, endPoint x: 458, endPoint y: 384, distance: 204.7
click at [458, 384] on div "Pour activer le glissement avec le clavier, appuyez sur Alt+Entrée. Une fois ce…" at bounding box center [456, 258] width 912 height 517
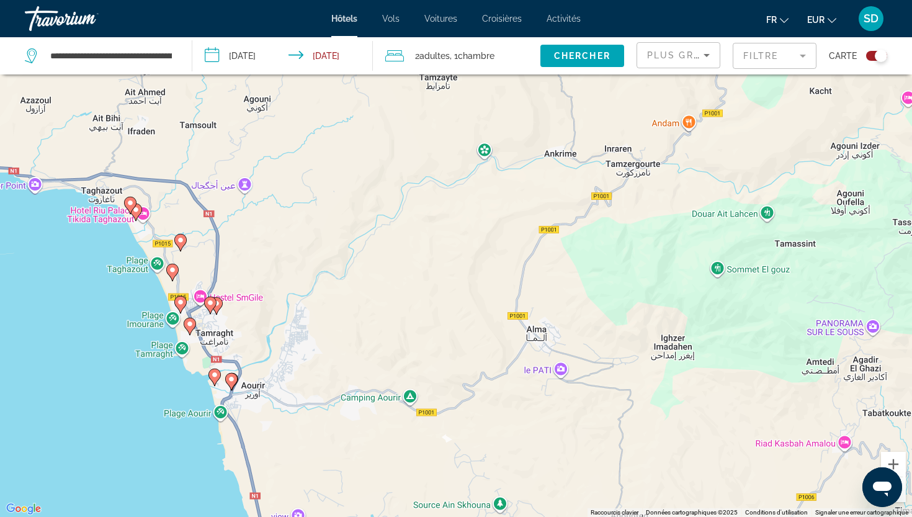
drag, startPoint x: 346, startPoint y: 313, endPoint x: 346, endPoint y: 480, distance: 167.5
click at [346, 480] on div "Pour activer le glissement avec le clavier, appuyez sur Alt+Entrée. Une fois ce…" at bounding box center [456, 258] width 912 height 517
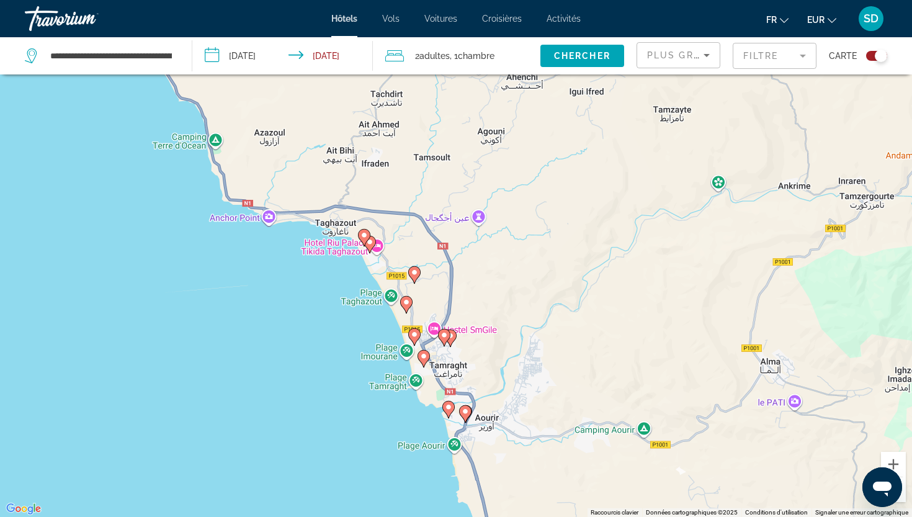
drag, startPoint x: 310, startPoint y: 281, endPoint x: 546, endPoint y: 318, distance: 239.1
click at [546, 318] on div "Pour activer le glissement avec le clavier, appuyez sur Alt+Entrée. Une fois ce…" at bounding box center [456, 258] width 912 height 517
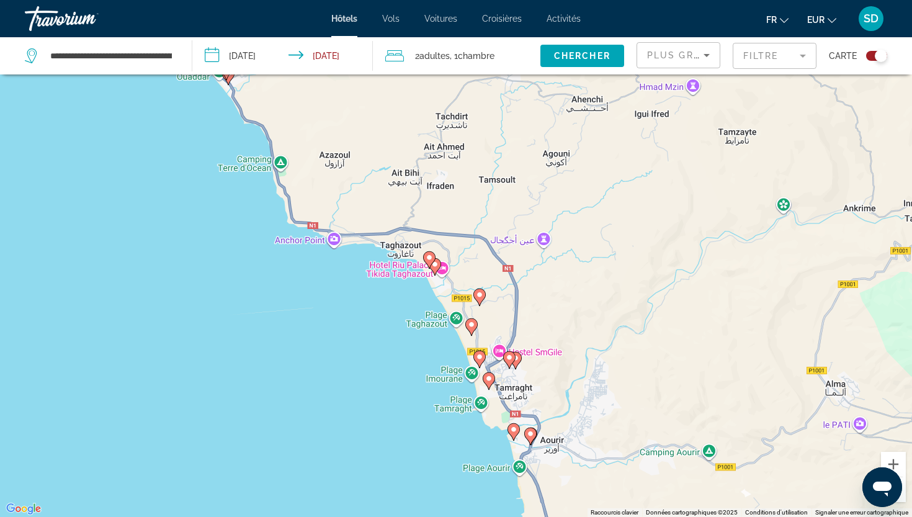
drag, startPoint x: 293, startPoint y: 332, endPoint x: 360, endPoint y: 354, distance: 71.2
click at [360, 354] on div "Pour activer le glissement avec le clavier, appuyez sur Alt+Entrée. Une fois ce…" at bounding box center [456, 258] width 912 height 517
click at [472, 329] on icon "Main content" at bounding box center [471, 326] width 11 height 16
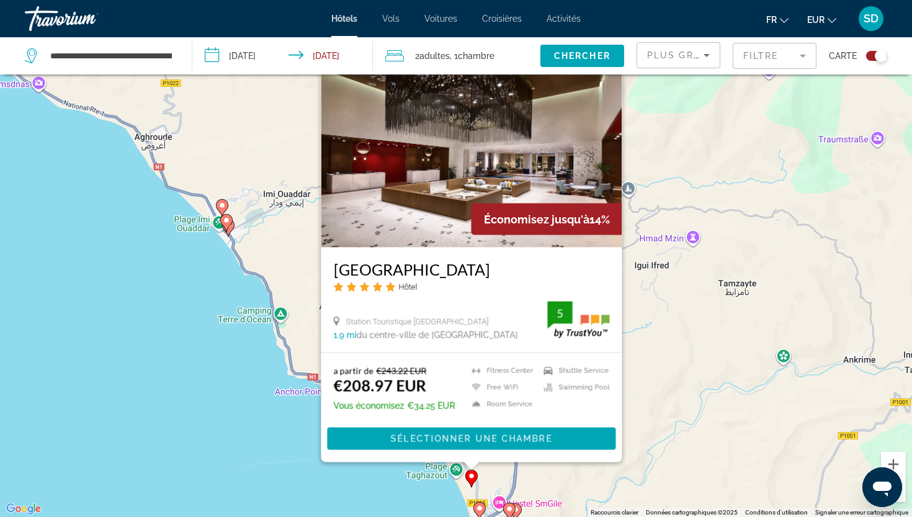
click at [439, 488] on div "Pour activer le glissement avec le clavier, appuyez sur Alt+Entrée. Une fois ce…" at bounding box center [456, 258] width 912 height 517
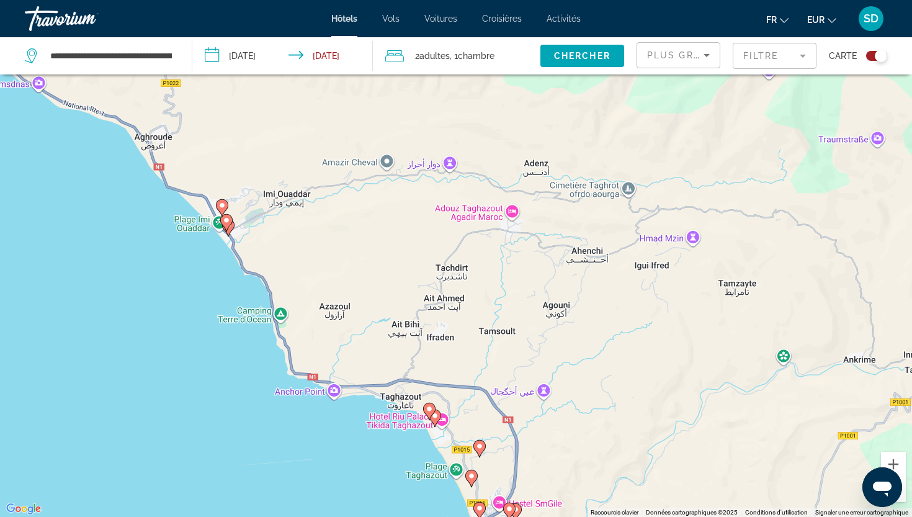
click at [481, 452] on icon "Main content" at bounding box center [479, 448] width 11 height 16
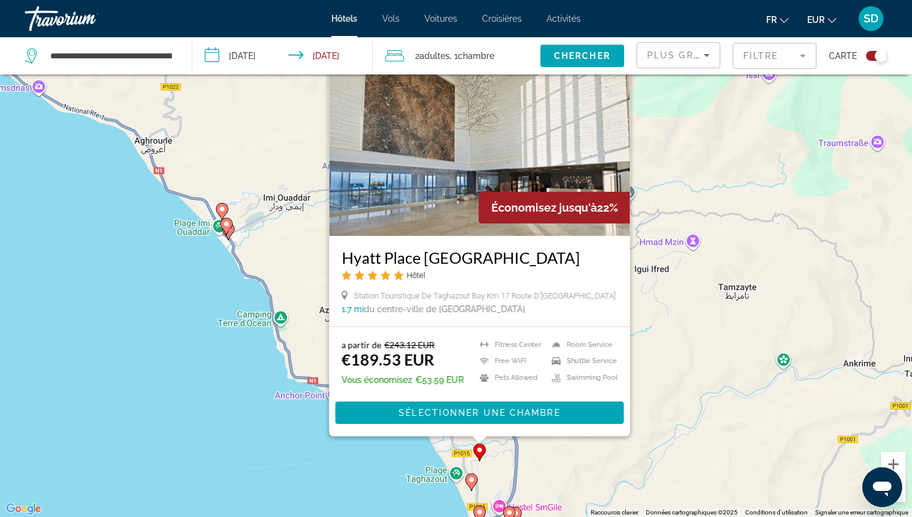
click at [375, 484] on div "Pour activer le glissement avec le clavier, appuyez sur Alt+Entrée. Une fois ce…" at bounding box center [456, 258] width 912 height 517
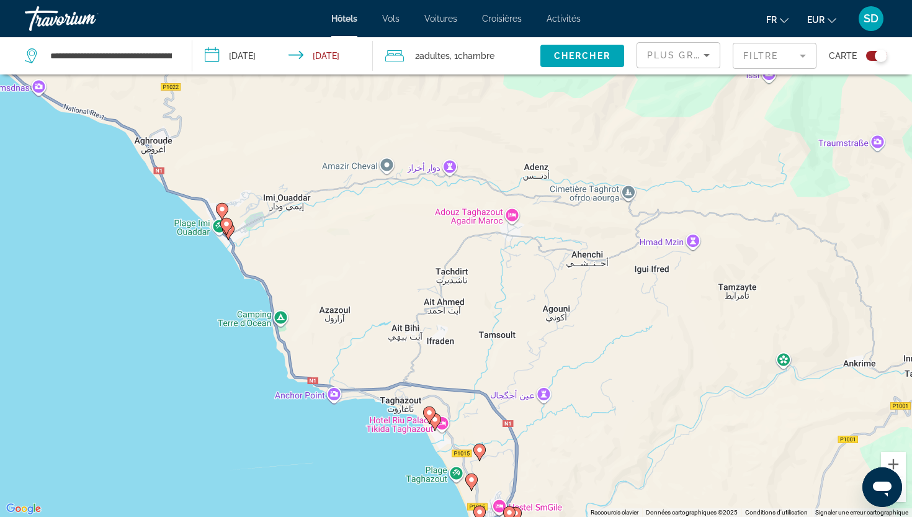
click at [479, 453] on image "Main content" at bounding box center [479, 449] width 7 height 7
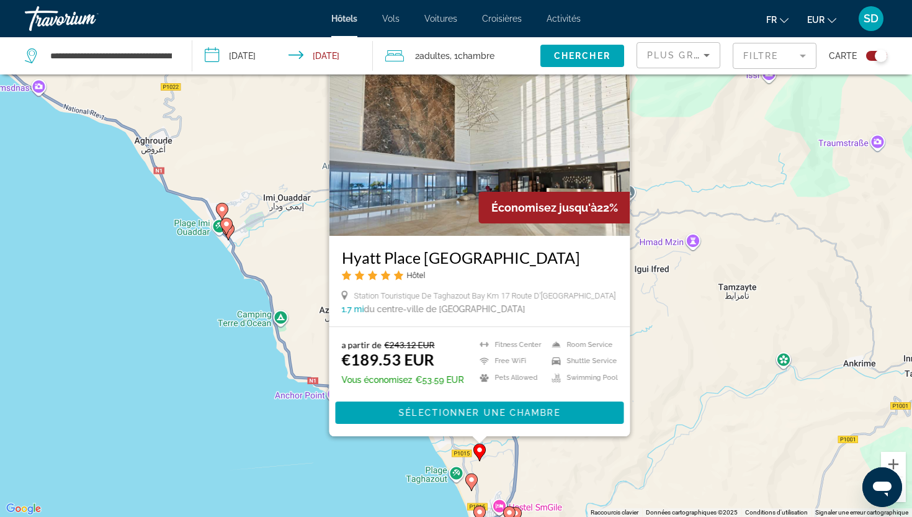
click at [410, 457] on div "Pour activer le glissement avec le clavier, appuyez sur Alt+Entrée. Une fois ce…" at bounding box center [456, 258] width 912 height 517
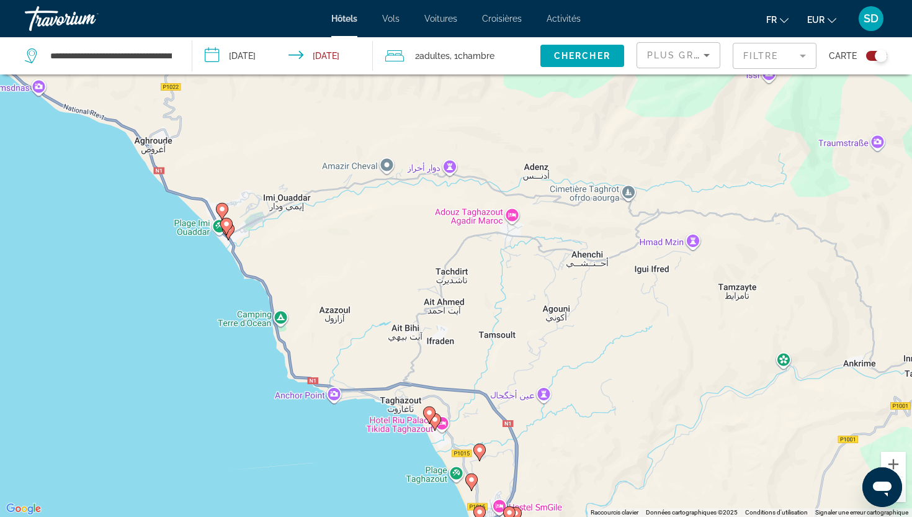
click at [437, 418] on image "Main content" at bounding box center [434, 419] width 7 height 7
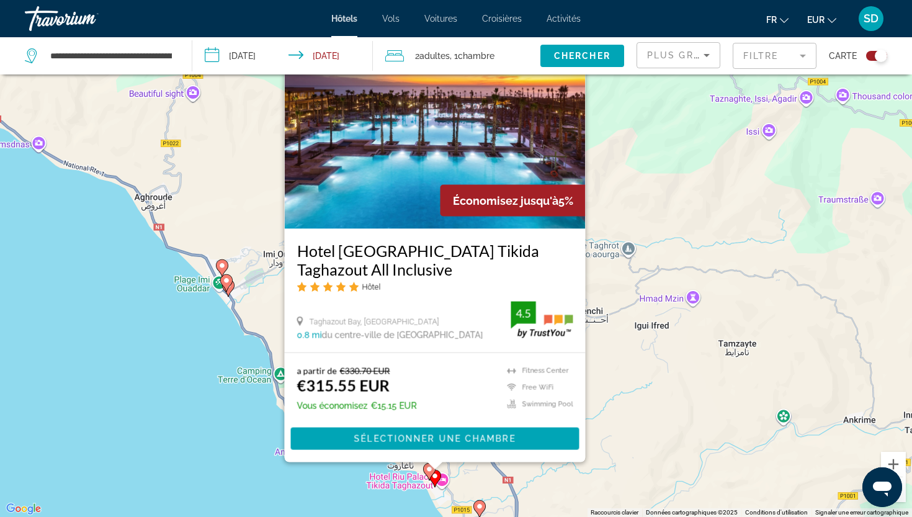
click at [324, 486] on div "Pour activer le glissement avec le clavier, appuyez sur Alt+Entrée. Une fois ce…" at bounding box center [456, 258] width 912 height 517
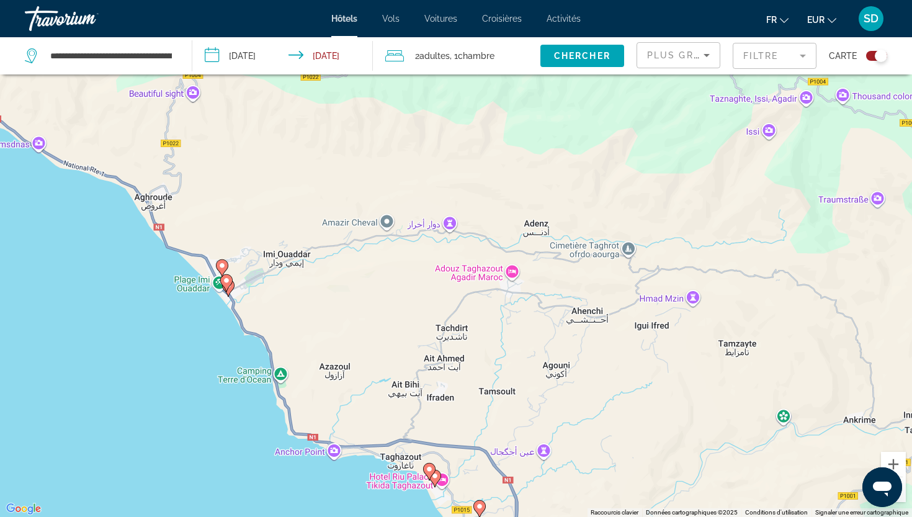
click at [426, 470] on image "Main content" at bounding box center [429, 468] width 7 height 7
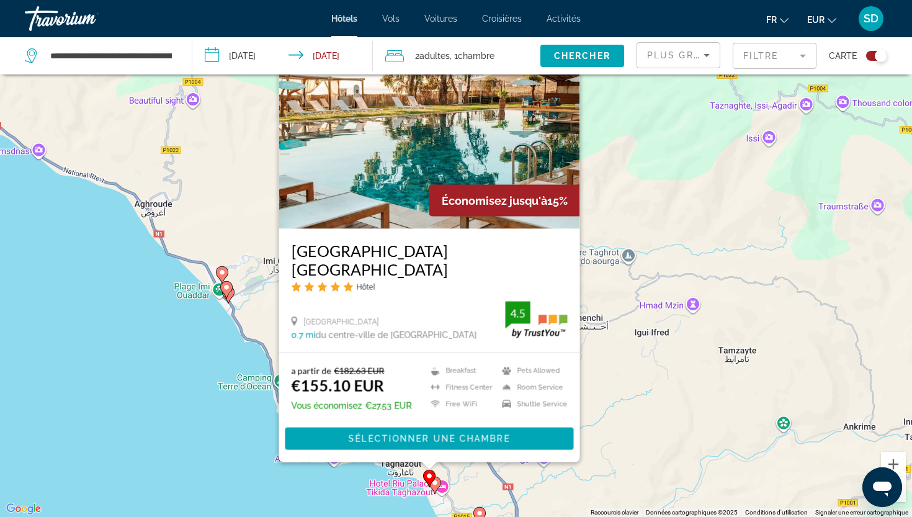
click at [378, 479] on div "Pour activer le glissement avec le clavier, appuyez sur Alt+Entrée. Une fois ce…" at bounding box center [456, 258] width 912 height 517
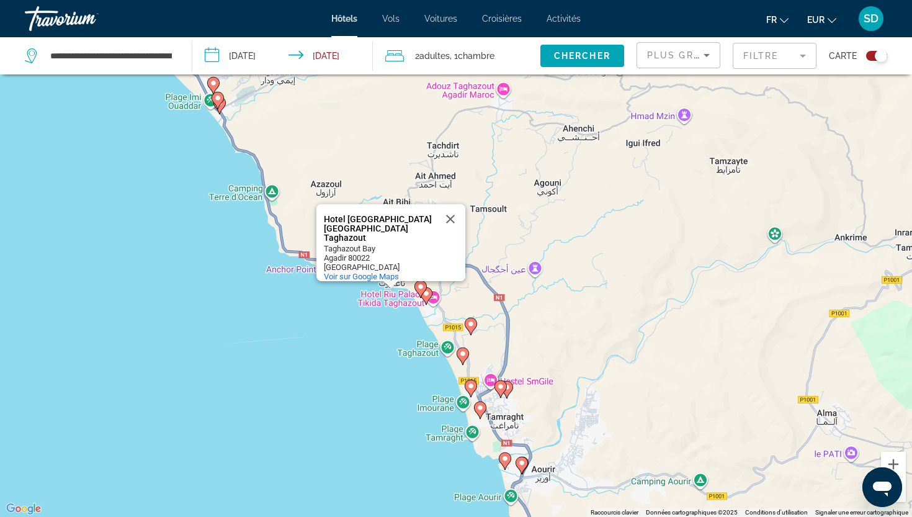
drag, startPoint x: 553, startPoint y: 422, endPoint x: 544, endPoint y: 246, distance: 175.8
click at [544, 246] on div "Pour activer le glissement avec le clavier, appuyez sur Alt+Entrée. Une fois ce…" at bounding box center [456, 258] width 912 height 517
click at [463, 358] on icon "Main content" at bounding box center [462, 355] width 11 height 16
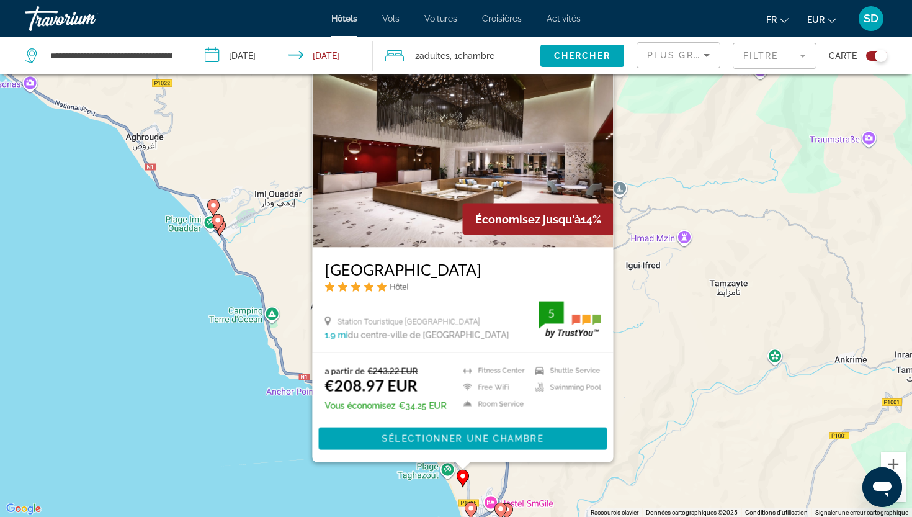
drag, startPoint x: 679, startPoint y: 406, endPoint x: 679, endPoint y: 331, distance: 75.1
click at [679, 331] on div "Pour activer le glissement avec le clavier, appuyez sur Alt+Entrée. Une fois ce…" at bounding box center [456, 258] width 912 height 517
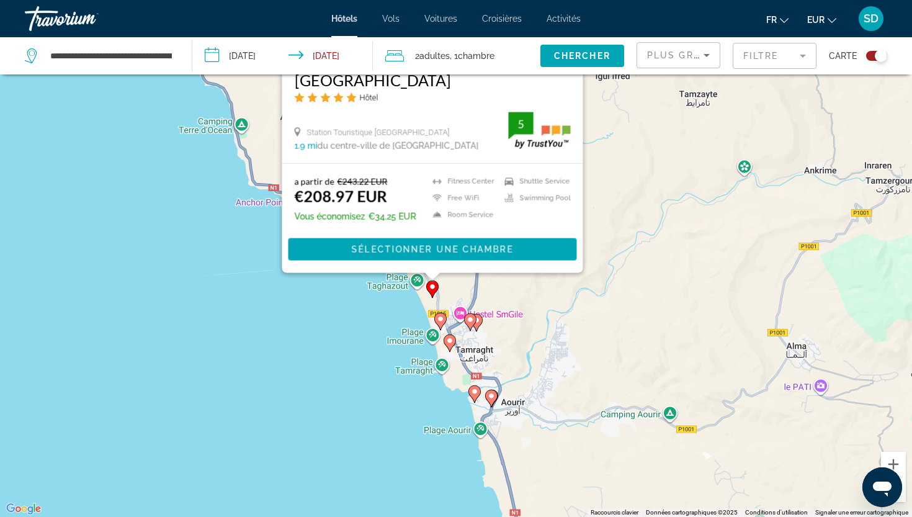
drag, startPoint x: 679, startPoint y: 331, endPoint x: 648, endPoint y: 218, distance: 117.2
click at [648, 218] on div "Pour activer le glissement avec le clavier, appuyez sur Alt+Entrée. Une fois ce…" at bounding box center [456, 258] width 912 height 517
click at [441, 318] on image "Main content" at bounding box center [439, 317] width 7 height 7
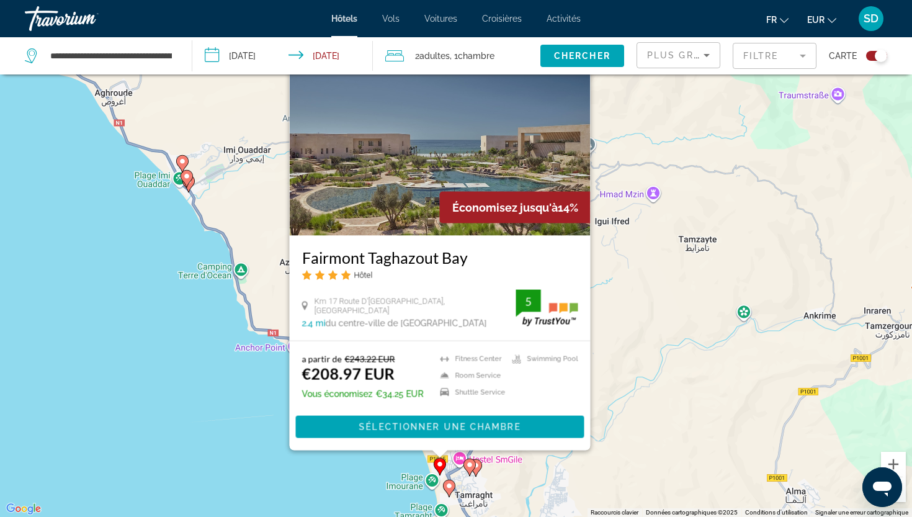
click at [467, 465] on image "Main content" at bounding box center [469, 464] width 7 height 7
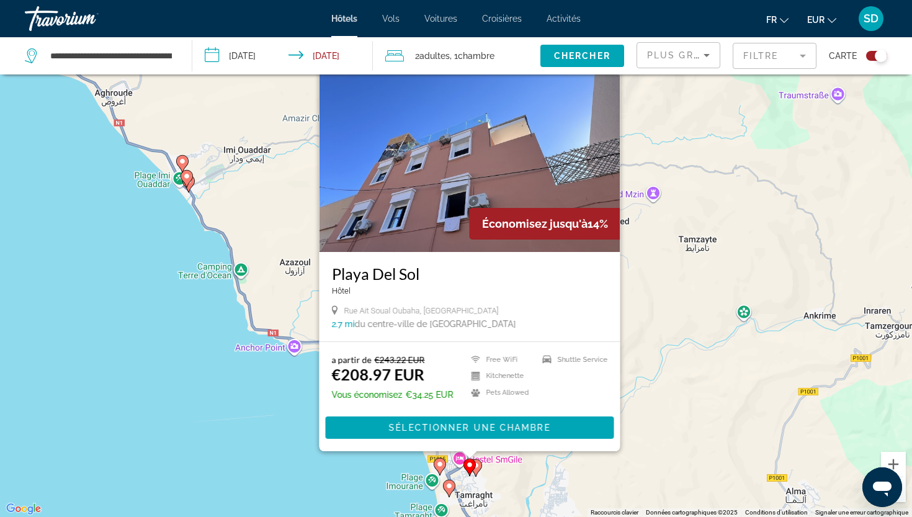
click at [478, 464] on image "Main content" at bounding box center [475, 464] width 7 height 7
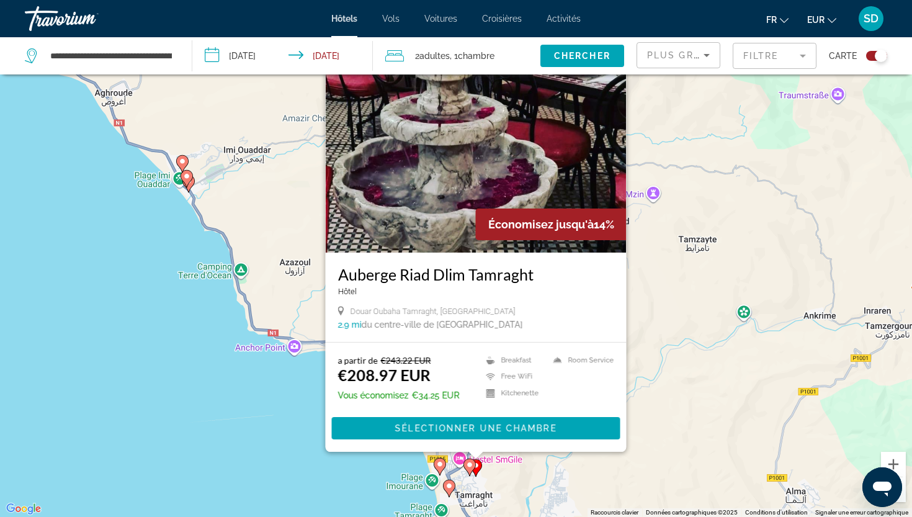
click at [450, 488] on image "Main content" at bounding box center [448, 485] width 7 height 7
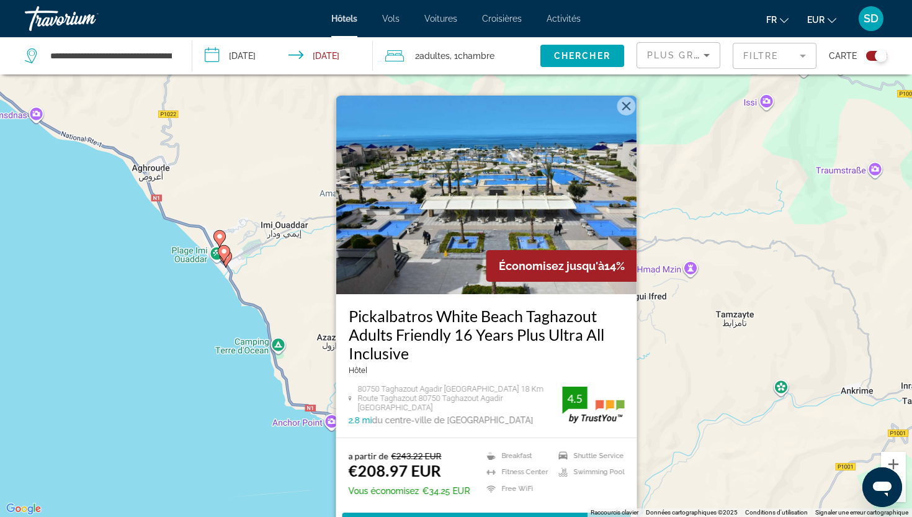
drag, startPoint x: 188, startPoint y: 327, endPoint x: 225, endPoint y: 404, distance: 85.4
click at [225, 404] on div "Pour activer le glissement avec le clavier, appuyez sur Alt+Entrée. Une fois ce…" at bounding box center [456, 258] width 912 height 517
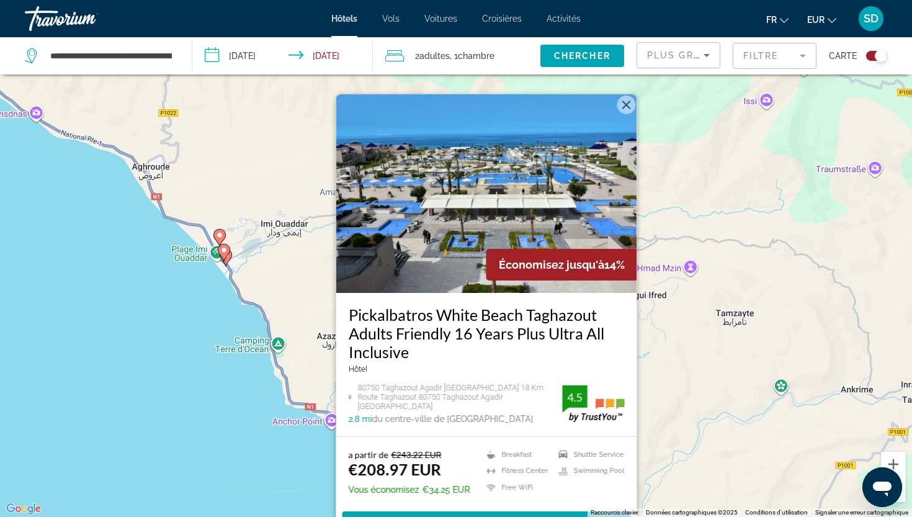
click at [231, 259] on gmp-advanced-marker "Main content" at bounding box center [226, 257] width 12 height 19
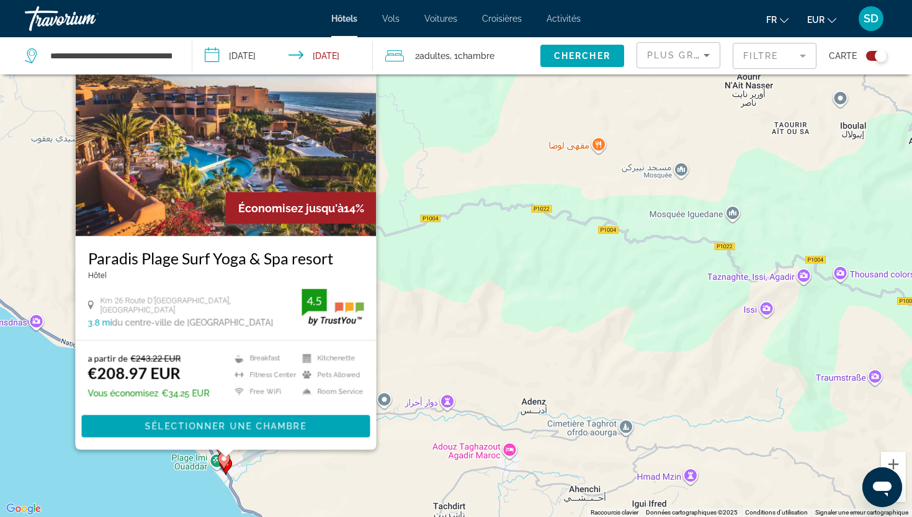
click at [208, 486] on div "Pour activer le glissement avec le clavier, appuyez sur Alt+Entrée. Une fois ce…" at bounding box center [456, 258] width 912 height 517
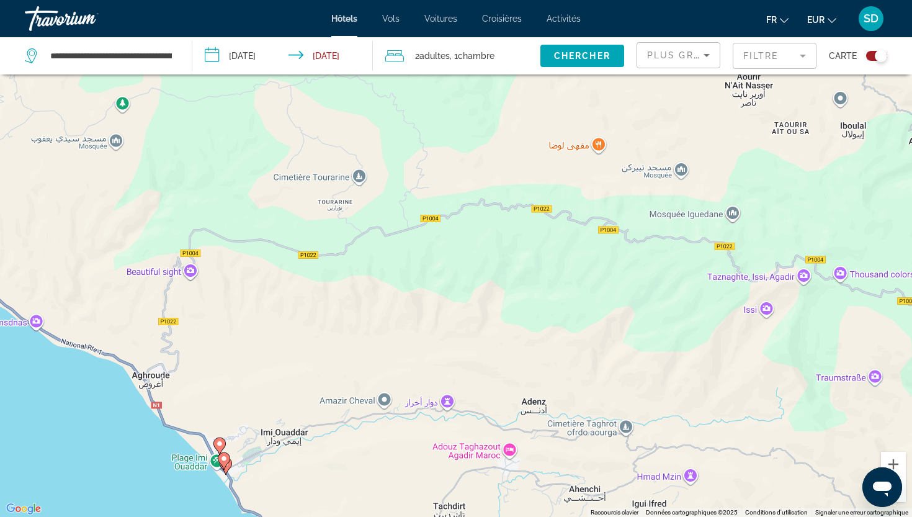
click at [230, 463] on icon "Main content" at bounding box center [225, 465] width 11 height 16
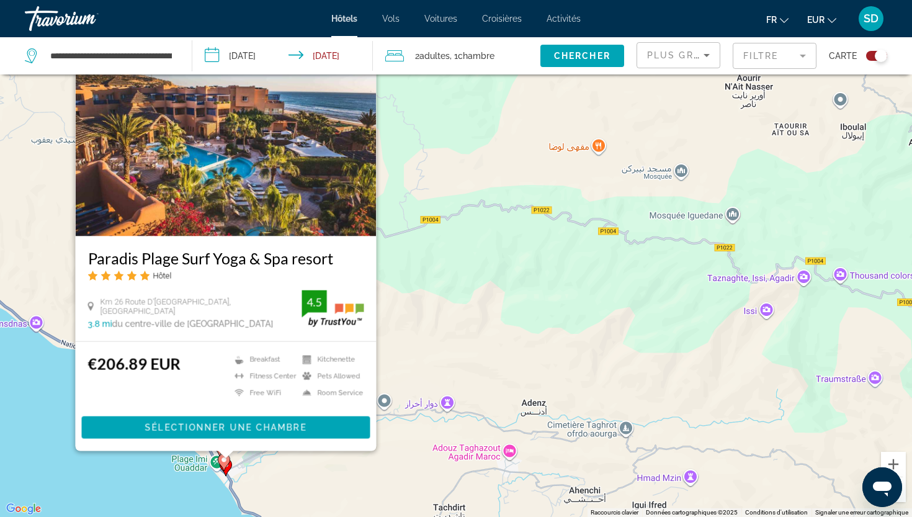
click at [163, 465] on div "Pour activer le glissement avec le clavier, appuyez sur Alt+Entrée. Une fois ce…" at bounding box center [456, 258] width 912 height 517
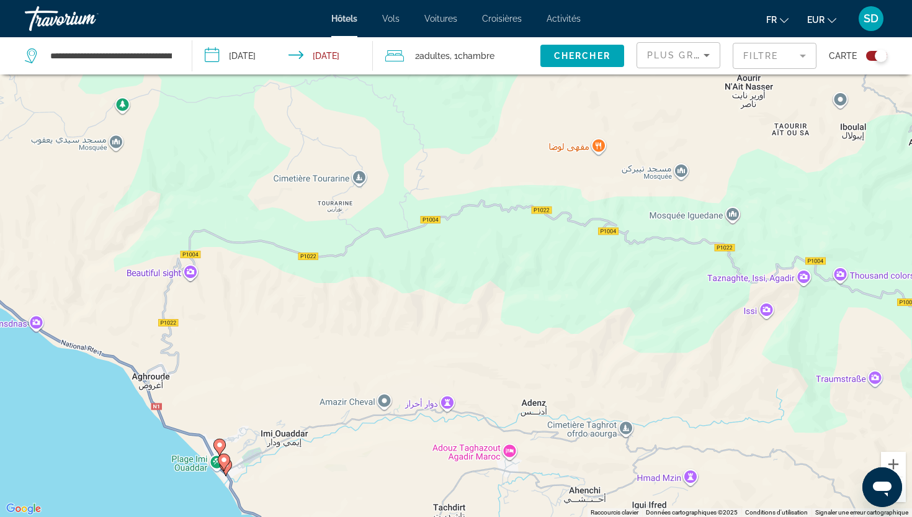
click at [219, 446] on image "Main content" at bounding box center [219, 444] width 7 height 7
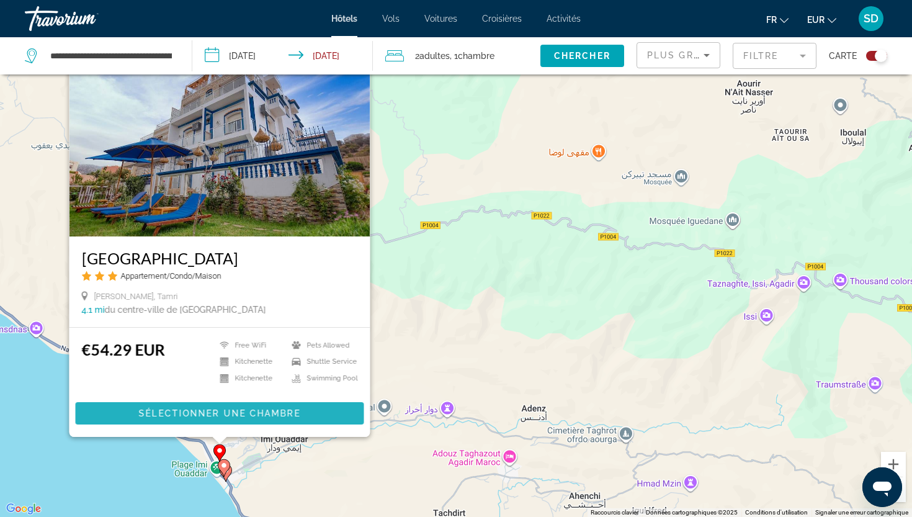
click at [240, 409] on span "Sélectionner une chambre" at bounding box center [219, 413] width 161 height 10
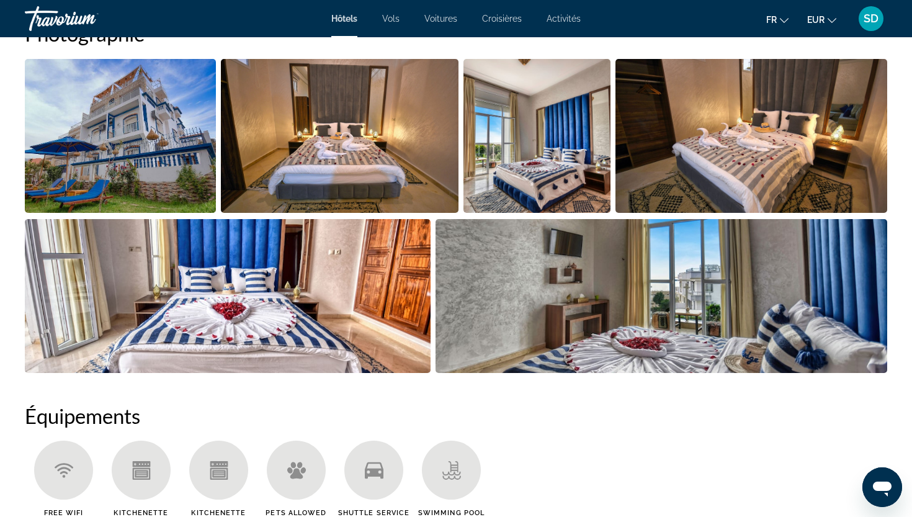
scroll to position [661, 0]
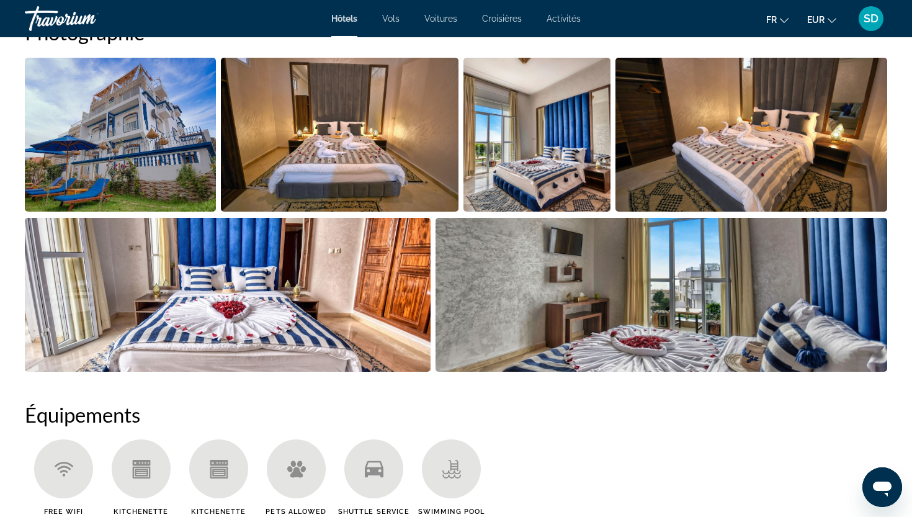
click at [174, 184] on img "Open full-screen image slider" at bounding box center [120, 135] width 191 height 154
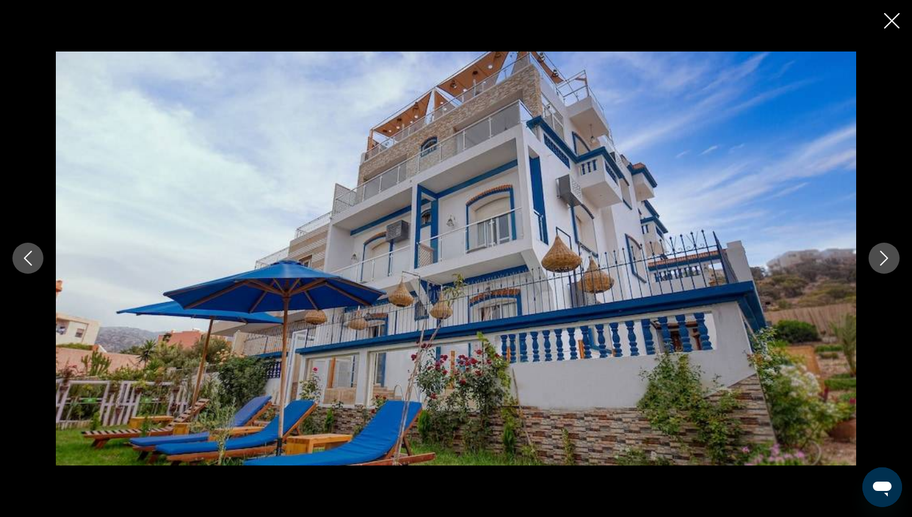
click at [883, 259] on icon "Next image" at bounding box center [883, 258] width 15 height 15
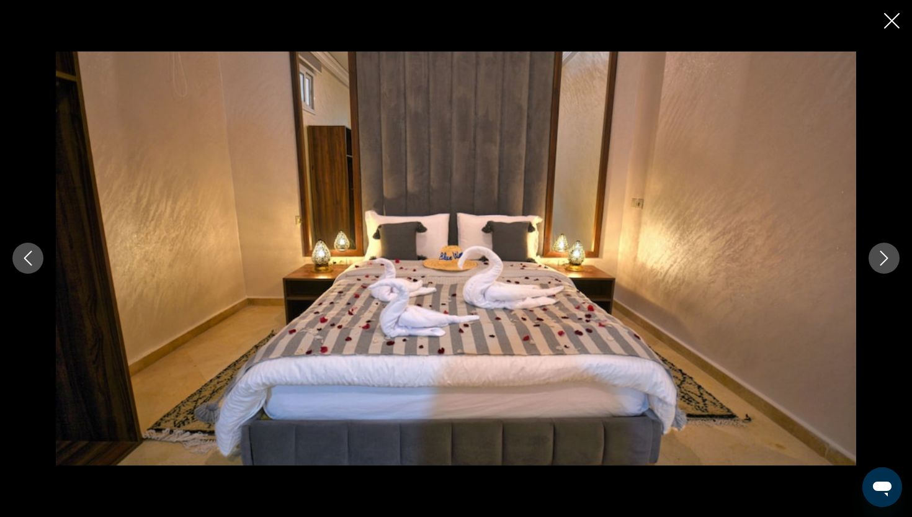
click at [883, 259] on icon "Next image" at bounding box center [883, 258] width 15 height 15
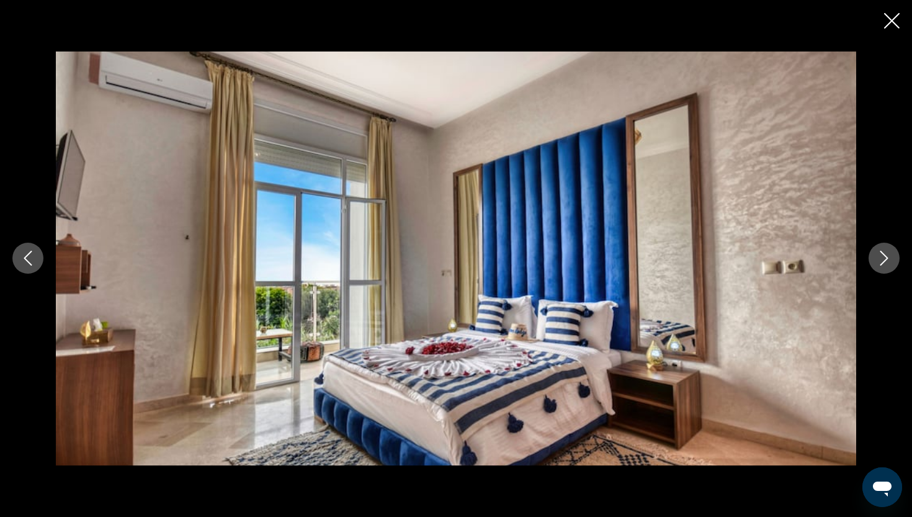
click at [883, 259] on icon "Next image" at bounding box center [883, 258] width 15 height 15
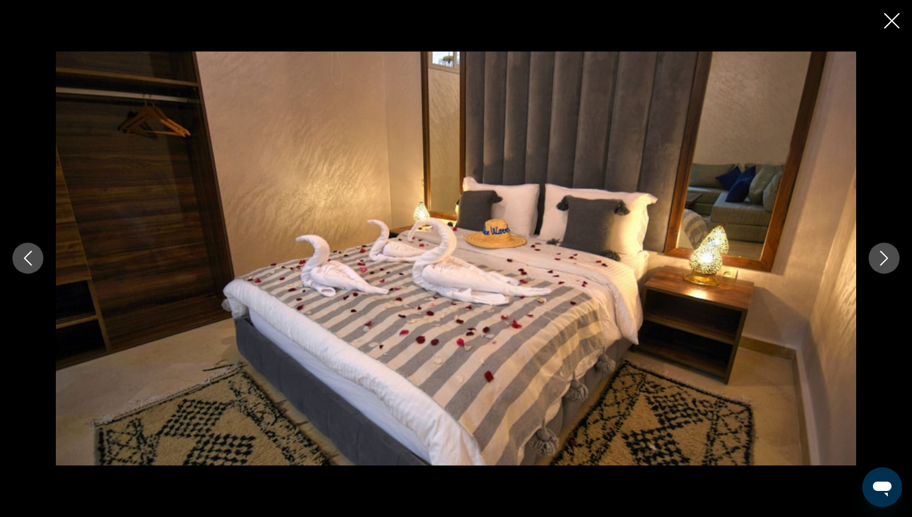
click at [883, 259] on icon "Next image" at bounding box center [883, 258] width 15 height 15
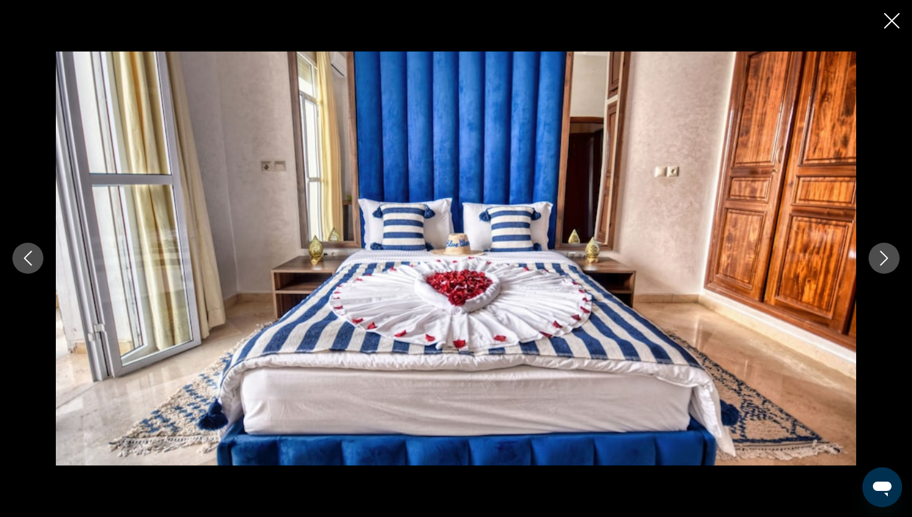
click at [883, 259] on icon "Next image" at bounding box center [883, 258] width 15 height 15
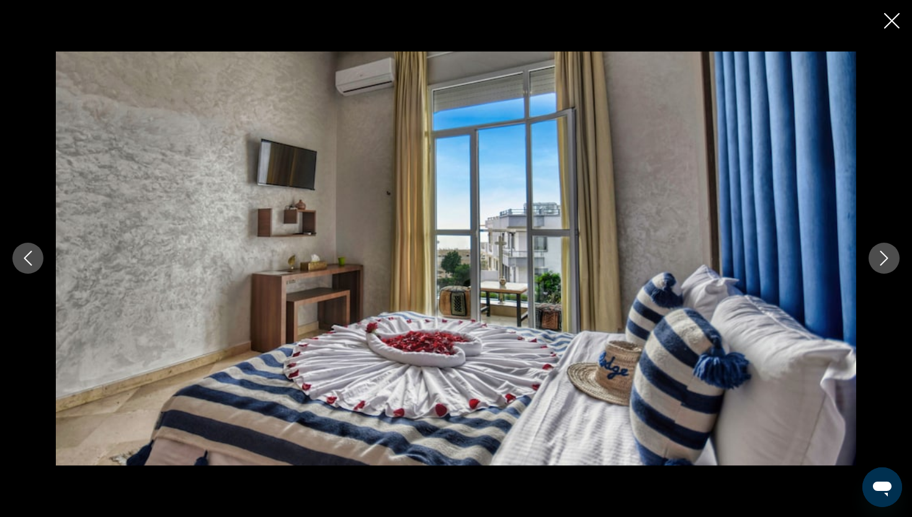
click at [883, 259] on icon "Next image" at bounding box center [883, 258] width 15 height 15
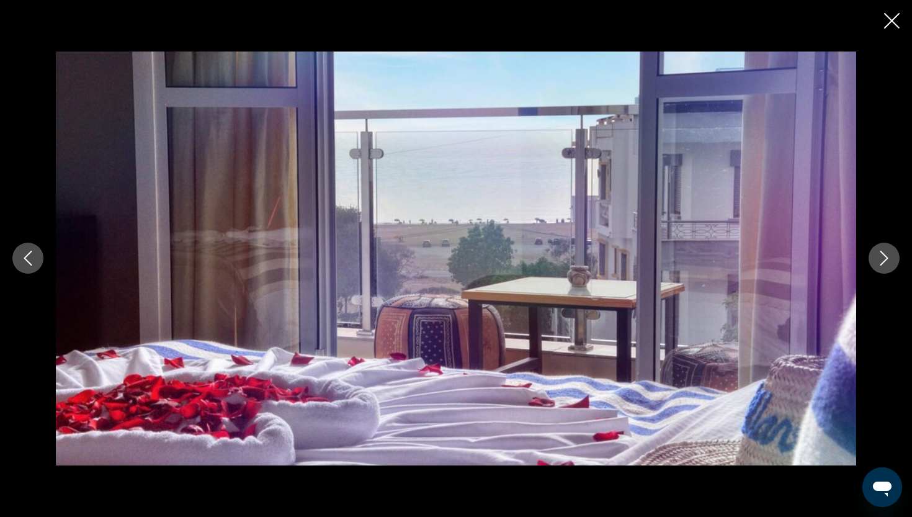
click at [880, 258] on icon "Next image" at bounding box center [883, 258] width 15 height 15
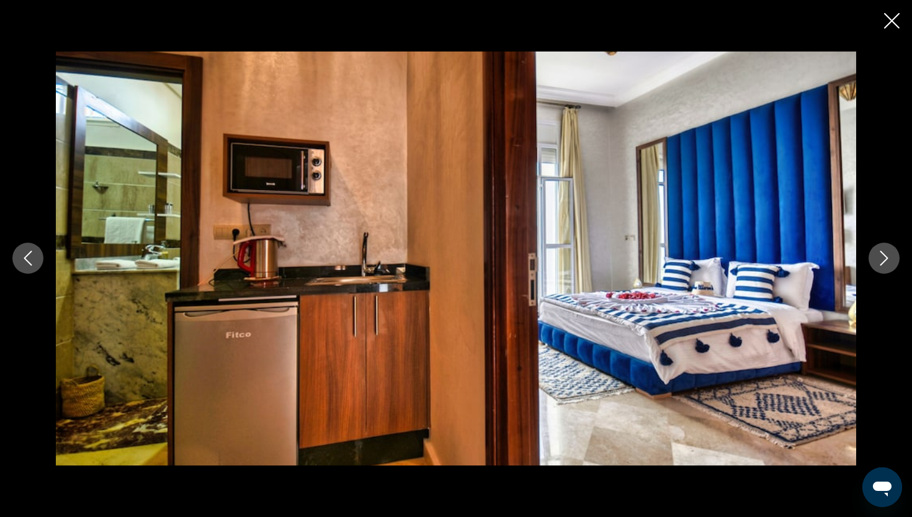
click at [880, 258] on icon "Next image" at bounding box center [883, 258] width 15 height 15
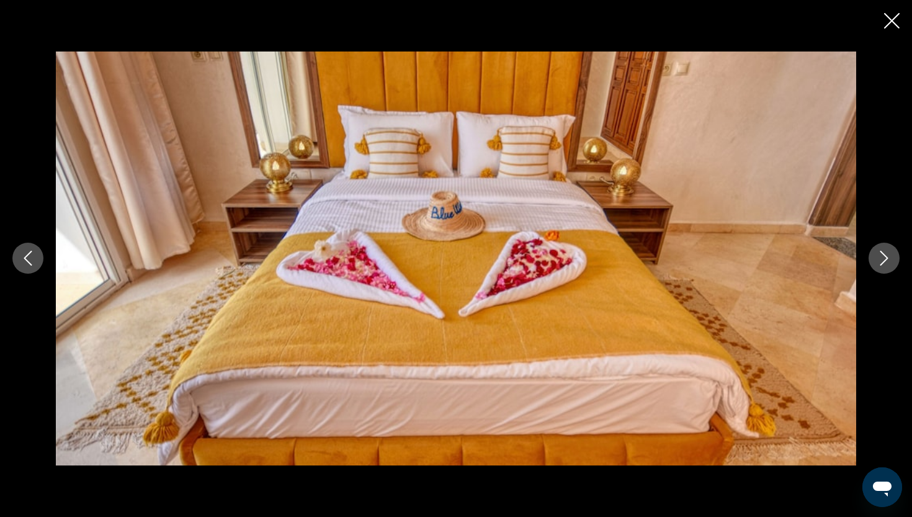
click at [880, 258] on icon "Next image" at bounding box center [883, 258] width 15 height 15
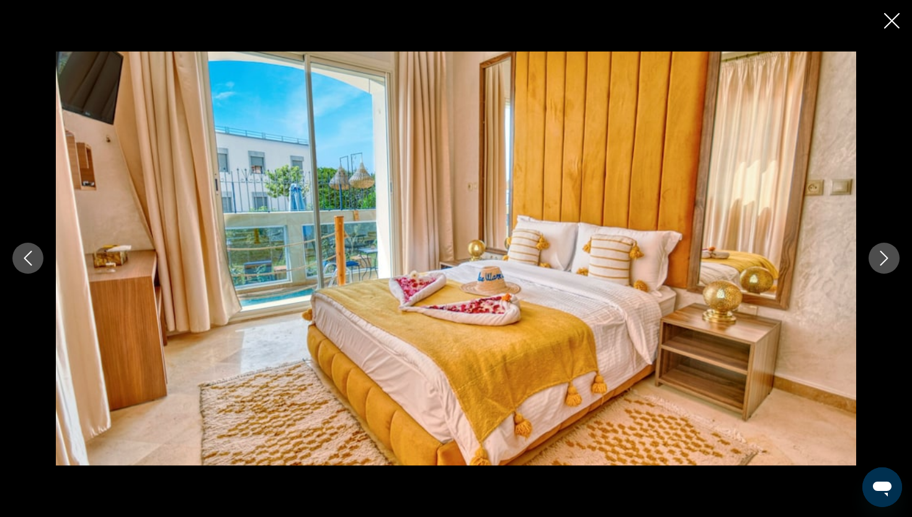
click at [880, 258] on icon "Next image" at bounding box center [883, 258] width 15 height 15
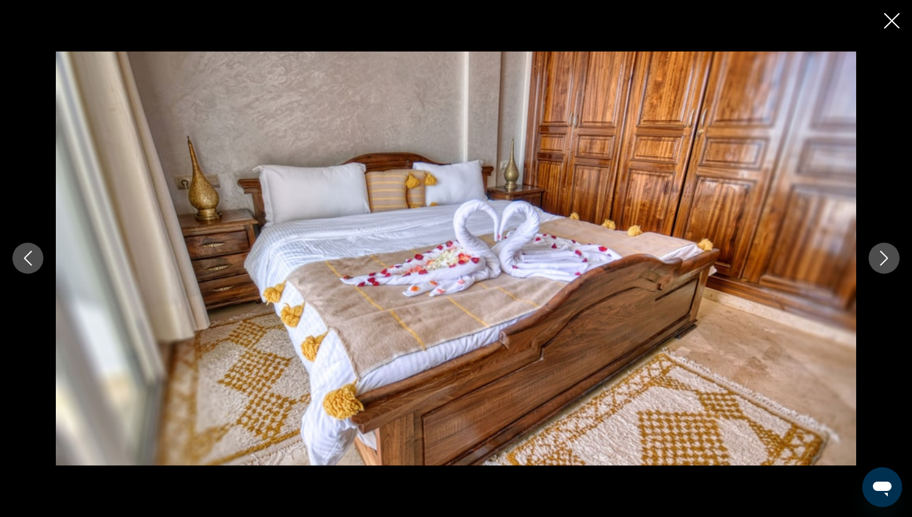
click at [880, 258] on icon "Next image" at bounding box center [883, 258] width 15 height 15
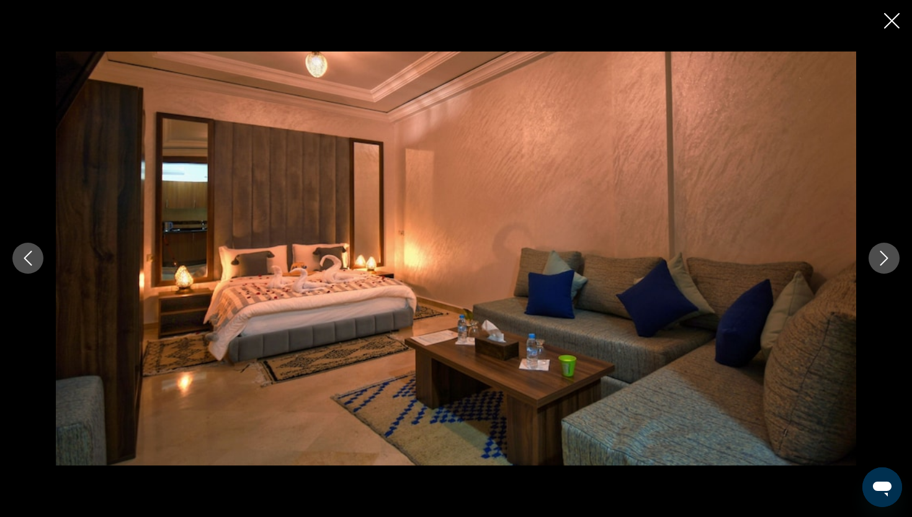
click at [880, 258] on icon "Next image" at bounding box center [883, 258] width 15 height 15
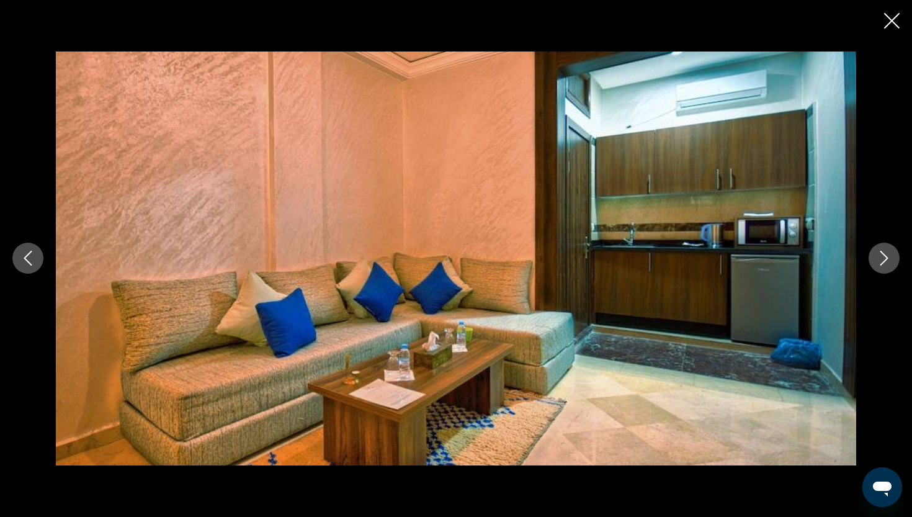
click at [880, 258] on icon "Next image" at bounding box center [883, 258] width 15 height 15
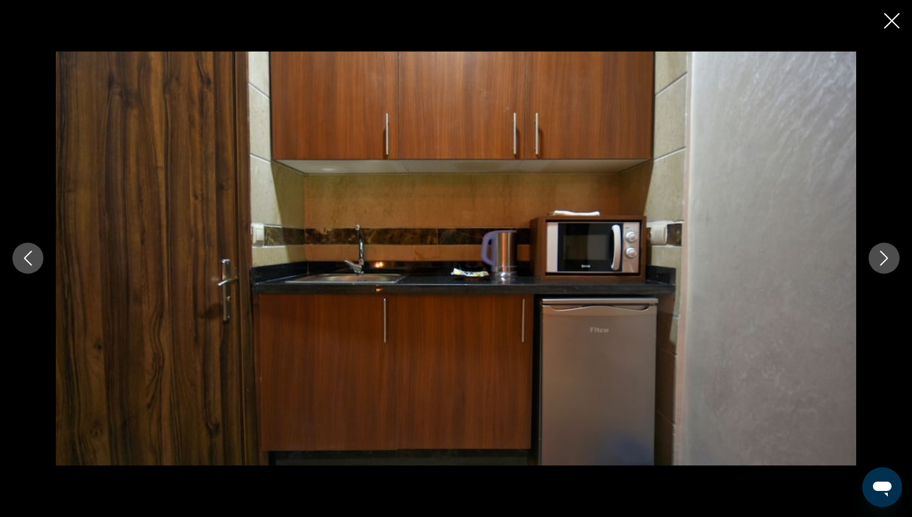
click at [882, 259] on icon "Next image" at bounding box center [883, 258] width 15 height 15
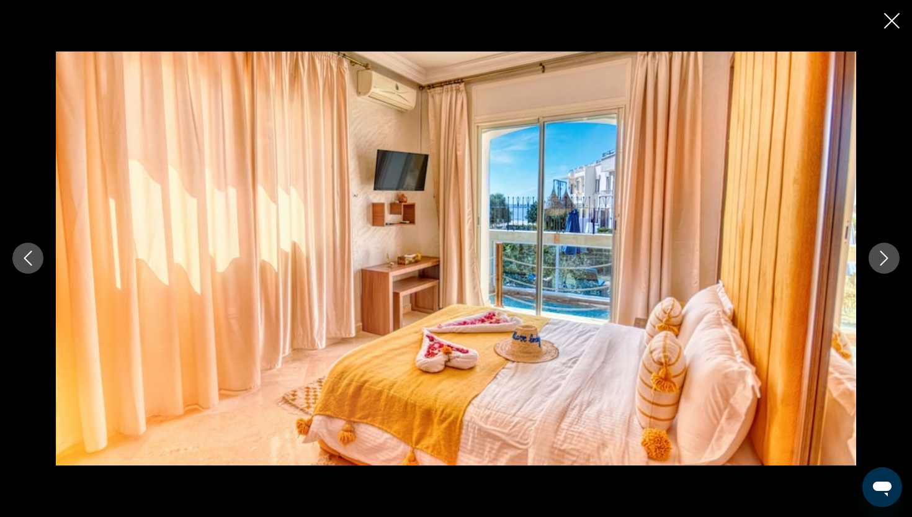
click at [882, 259] on icon "Next image" at bounding box center [883, 258] width 15 height 15
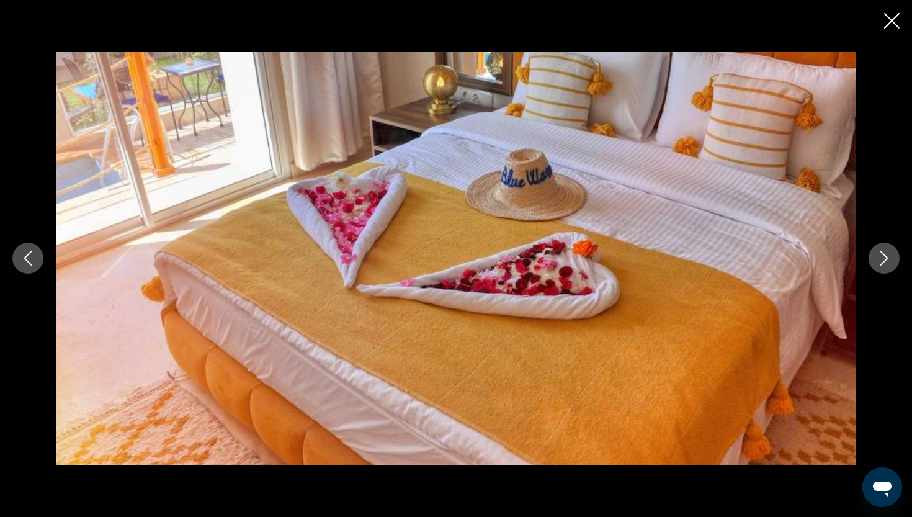
click at [891, 18] on icon "Close slideshow" at bounding box center [892, 21] width 16 height 16
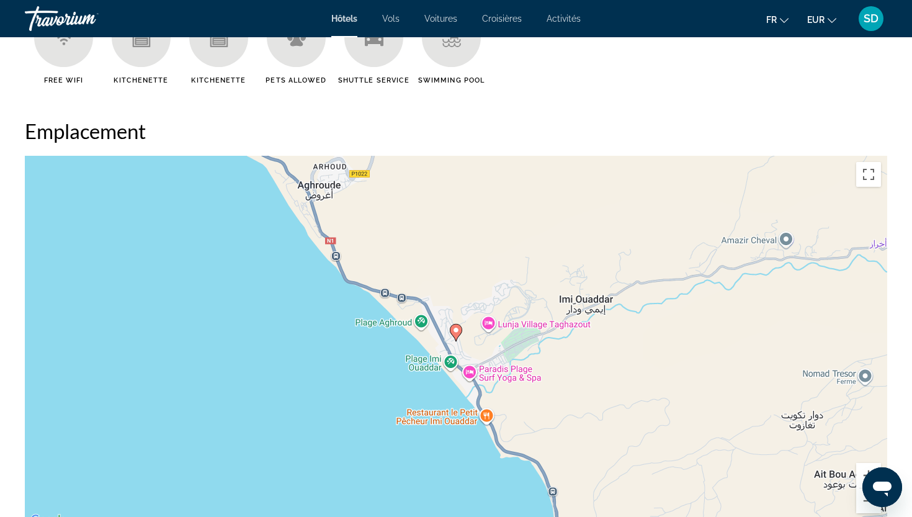
scroll to position [1152, 0]
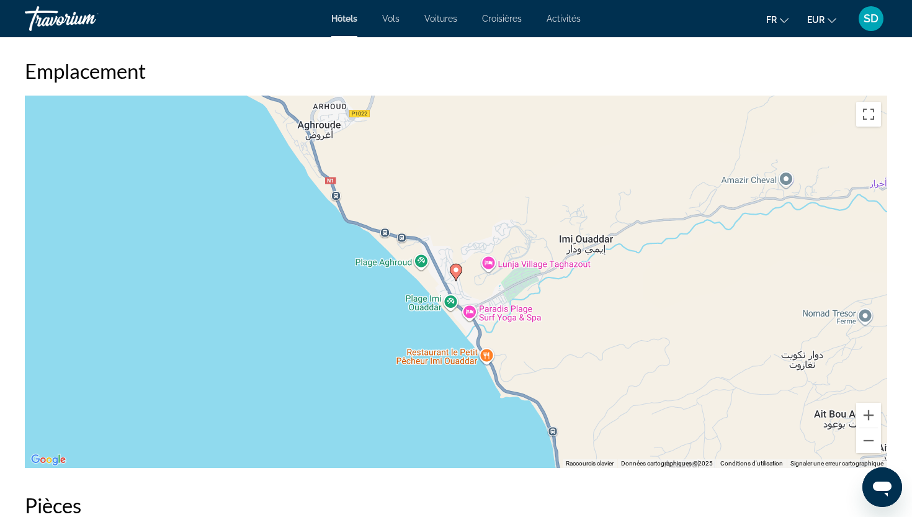
click at [556, 393] on div "Pour activer le glissement avec le clavier, appuyez sur Alt+Entrée. Une fois ce…" at bounding box center [456, 282] width 862 height 372
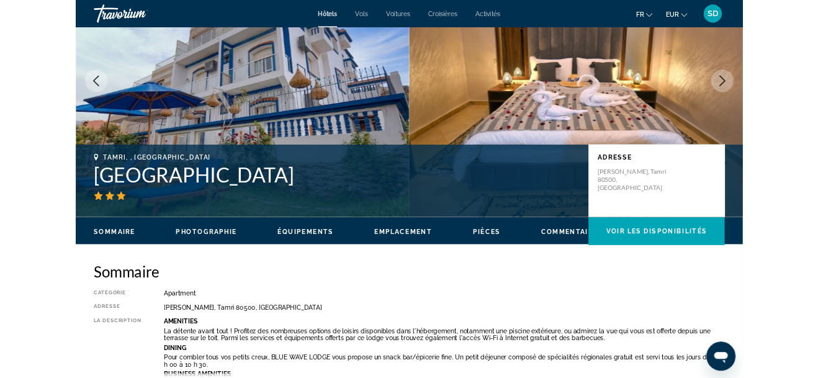
scroll to position [107, 0]
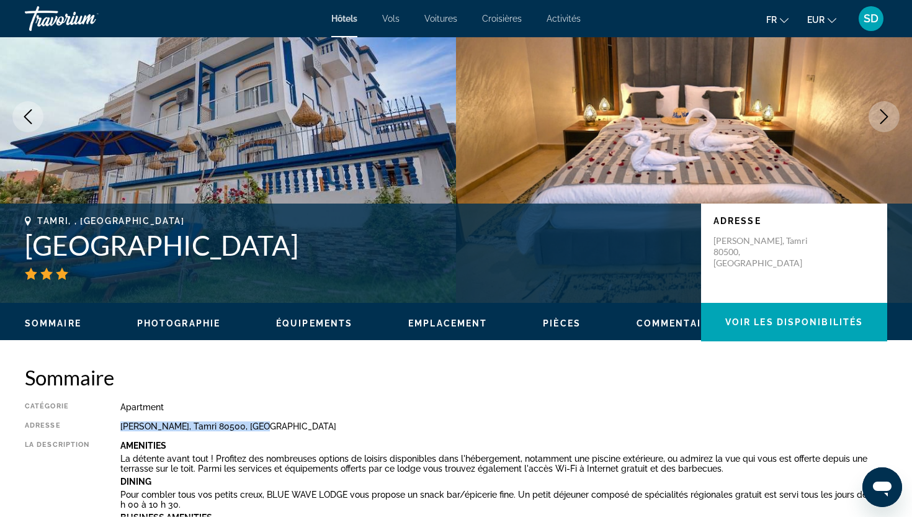
drag, startPoint x: 115, startPoint y: 424, endPoint x: 264, endPoint y: 430, distance: 148.4
click at [264, 430] on div "Catégorie Apartment Adresse [PERSON_NAME][GEOGRAPHIC_DATA] La description Ameni…" at bounding box center [456, 475] width 862 height 147
copy div "[PERSON_NAME], Tamri 80500, [GEOGRAPHIC_DATA]"
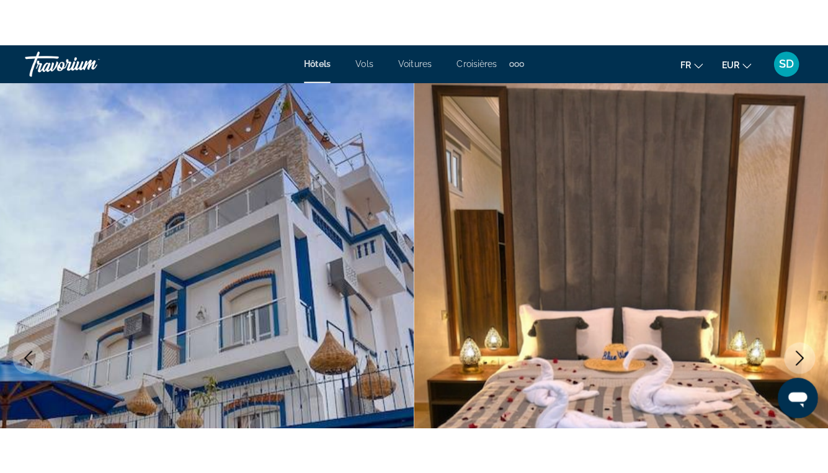
scroll to position [0, 0]
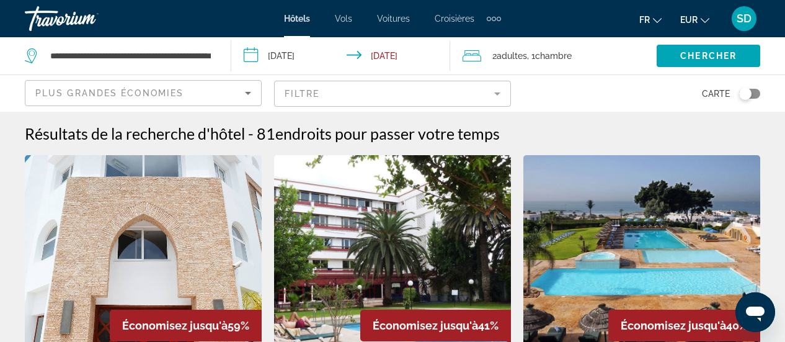
click at [745, 92] on div "Toggle map" at bounding box center [745, 93] width 12 height 12
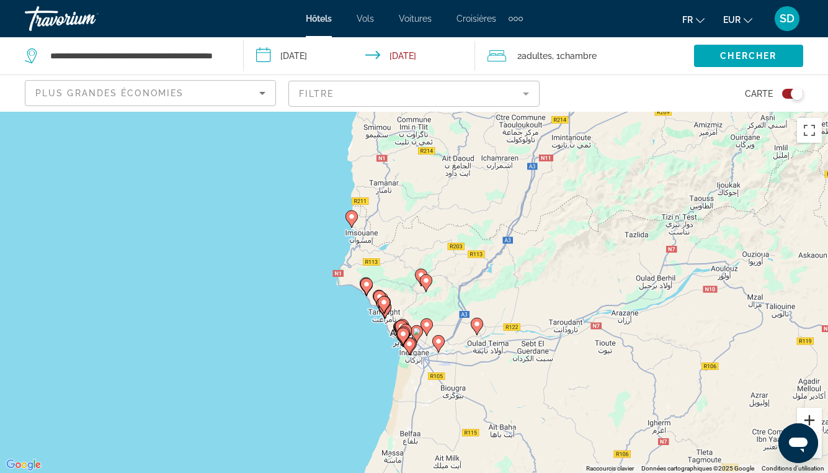
click at [816, 417] on button "Zoom avant" at bounding box center [809, 420] width 25 height 25
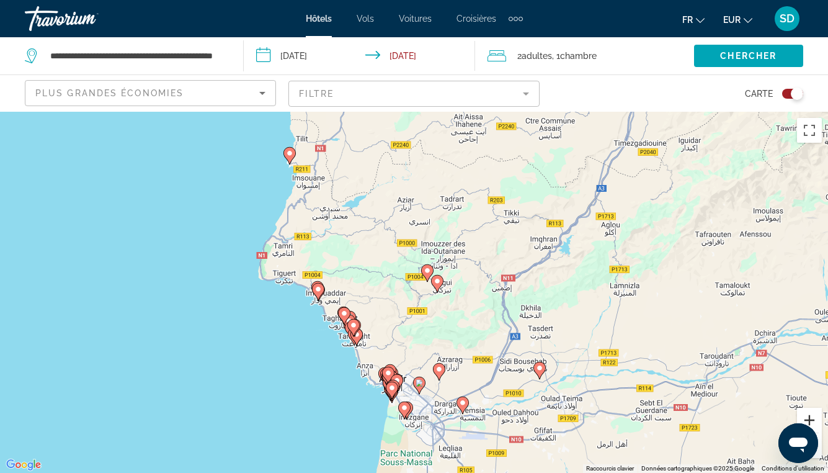
click at [807, 415] on button "Zoom avant" at bounding box center [809, 420] width 25 height 25
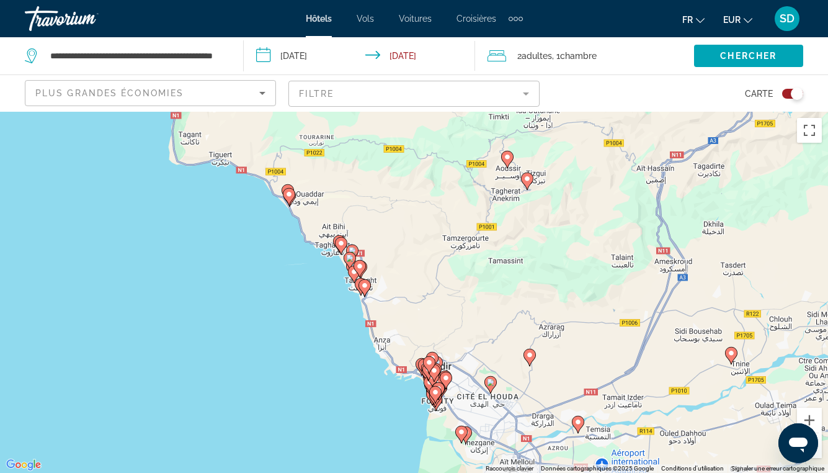
drag, startPoint x: 446, startPoint y: 282, endPoint x: 517, endPoint y: 167, distance: 135.1
click at [517, 167] on div "Pour activer le glissement avec le clavier, appuyez sur Alt+Entrée. Une fois ce…" at bounding box center [414, 292] width 828 height 361
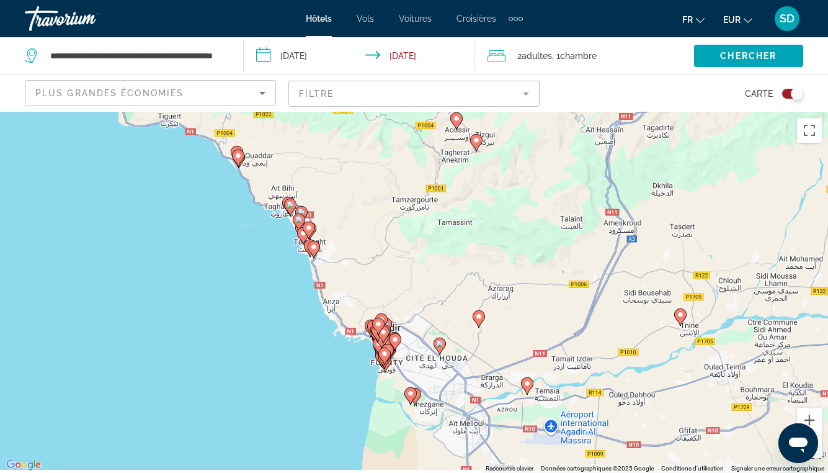
drag, startPoint x: 507, startPoint y: 274, endPoint x: 440, endPoint y: 220, distance: 85.2
click at [440, 220] on div "Pour activer le glissement avec le clavier, appuyez sur Alt+Entrée. Une fois ce…" at bounding box center [414, 292] width 828 height 361
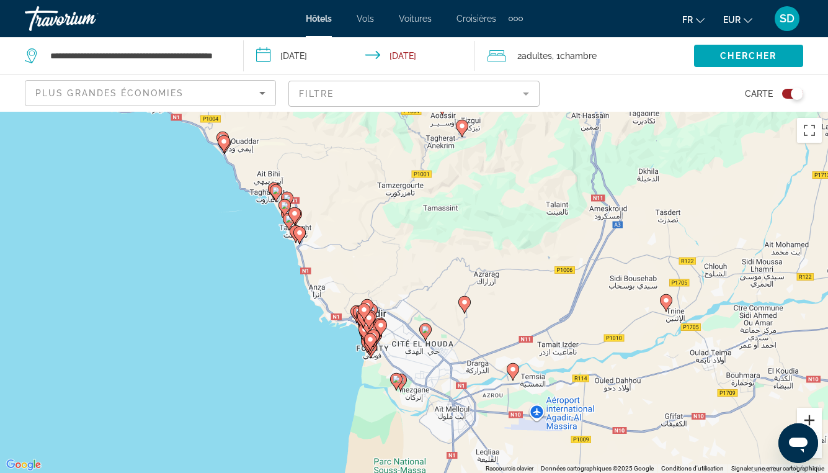
click at [810, 417] on button "Zoom avant" at bounding box center [809, 420] width 25 height 25
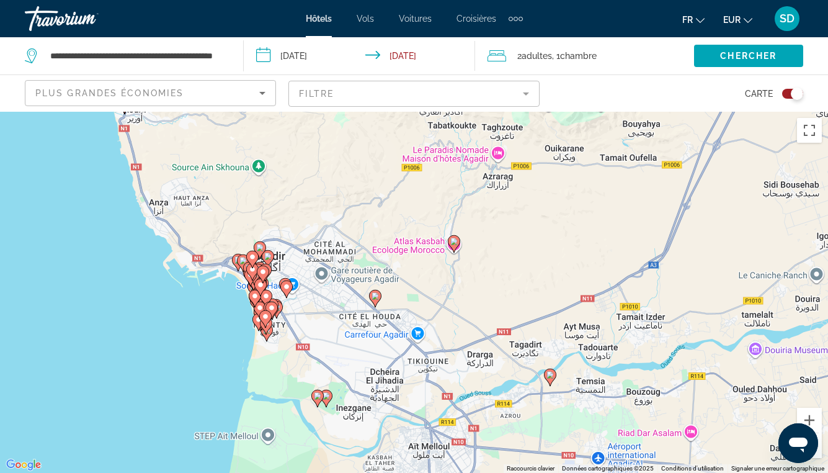
drag, startPoint x: 484, startPoint y: 283, endPoint x: 423, endPoint y: 197, distance: 105.3
click at [423, 197] on div "Pour activer le glissement avec le clavier, appuyez sur Alt+Entrée. Une fois ce…" at bounding box center [414, 292] width 828 height 361
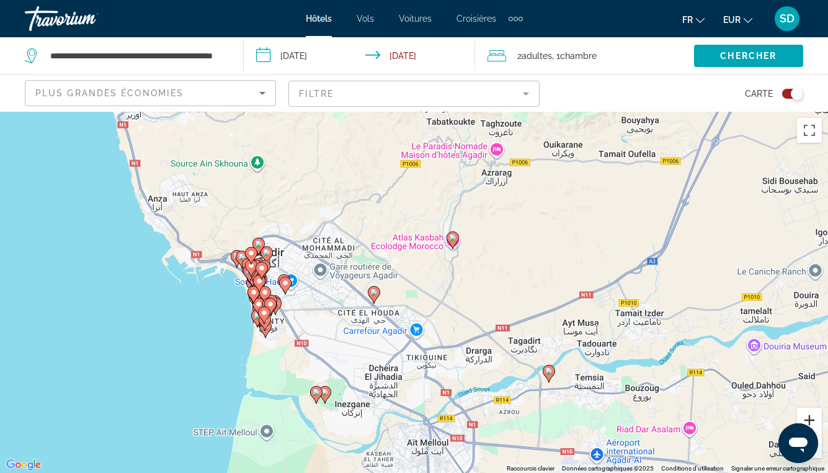
click at [812, 416] on button "Zoom avant" at bounding box center [809, 420] width 25 height 25
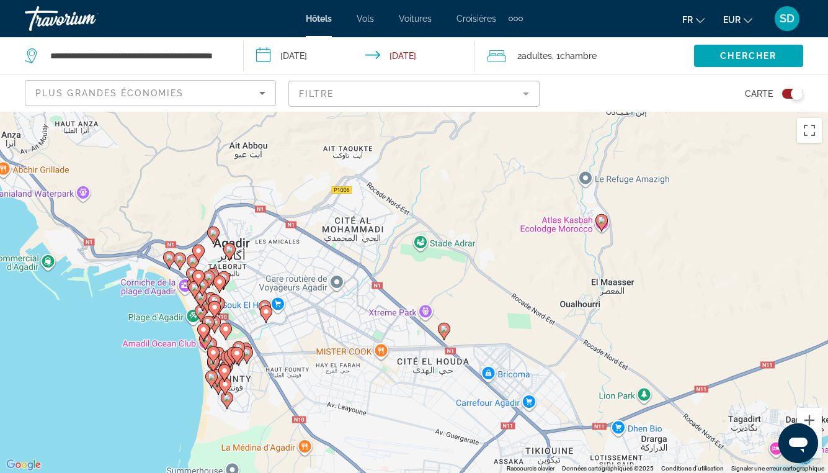
drag, startPoint x: 271, startPoint y: 198, endPoint x: 392, endPoint y: 228, distance: 124.6
click at [392, 228] on div "Pour activer le glissement avec le clavier, appuyez sur Alt+Entrée. Une fois ce…" at bounding box center [414, 292] width 828 height 361
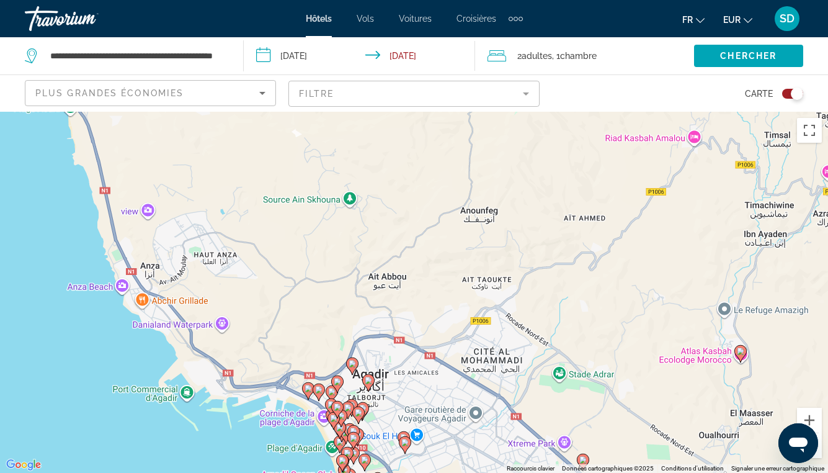
drag, startPoint x: 392, startPoint y: 228, endPoint x: 533, endPoint y: 354, distance: 188.9
click at [533, 354] on div "Pour activer le glissement avec le clavier, appuyez sur Alt+Entrée. Une fois ce…" at bounding box center [414, 292] width 828 height 361
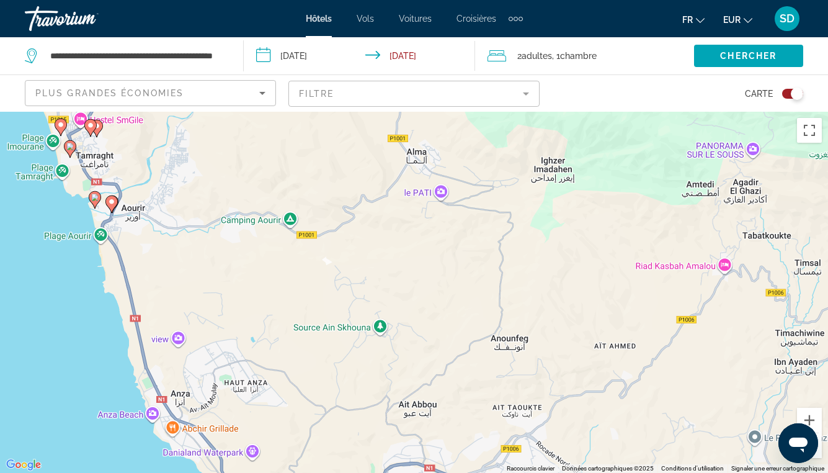
drag, startPoint x: 292, startPoint y: 218, endPoint x: 328, endPoint y: 352, distance: 138.7
click at [328, 352] on div "Pour activer le glissement avec le clavier, appuyez sur Alt+Entrée. Une fois ce…" at bounding box center [414, 292] width 828 height 361
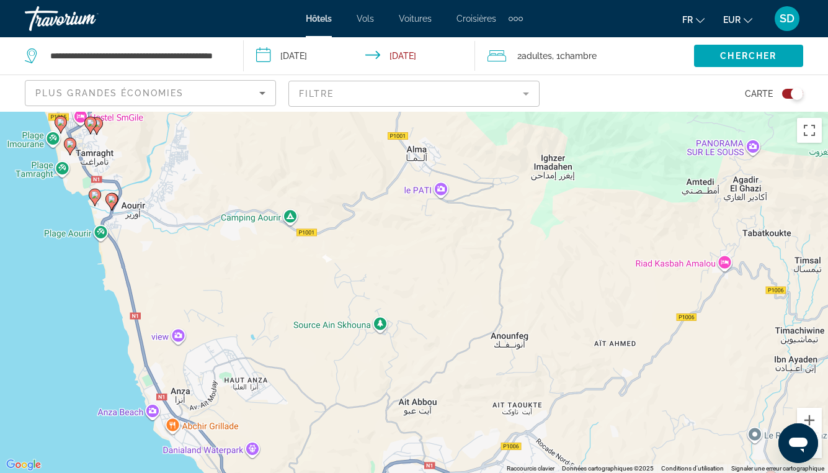
click at [114, 204] on icon "Main content" at bounding box center [110, 202] width 11 height 16
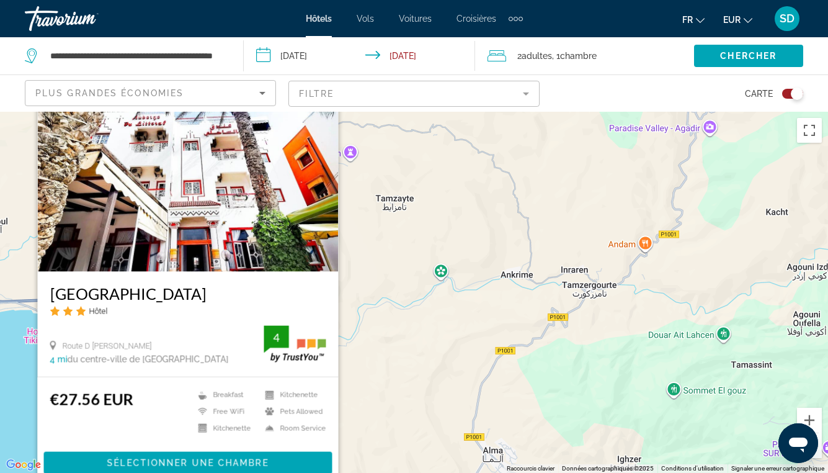
drag, startPoint x: 169, startPoint y: 296, endPoint x: 591, endPoint y: 14, distance: 507.5
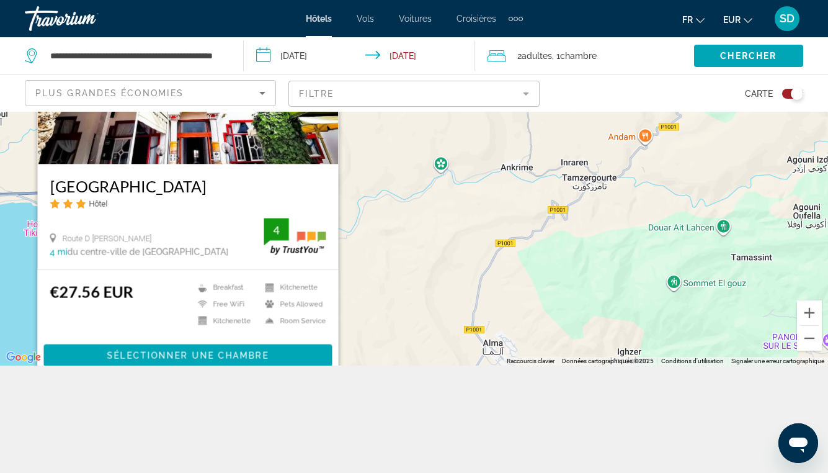
scroll to position [112, 0]
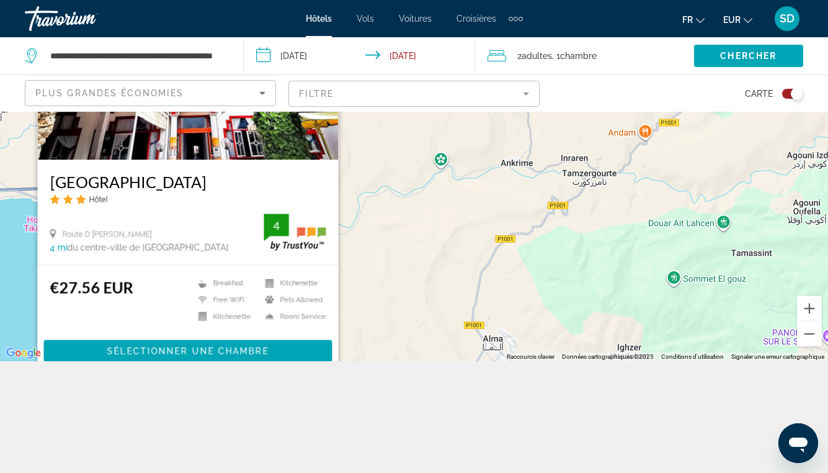
click at [168, 181] on h3 "[GEOGRAPHIC_DATA]" at bounding box center [188, 181] width 276 height 19
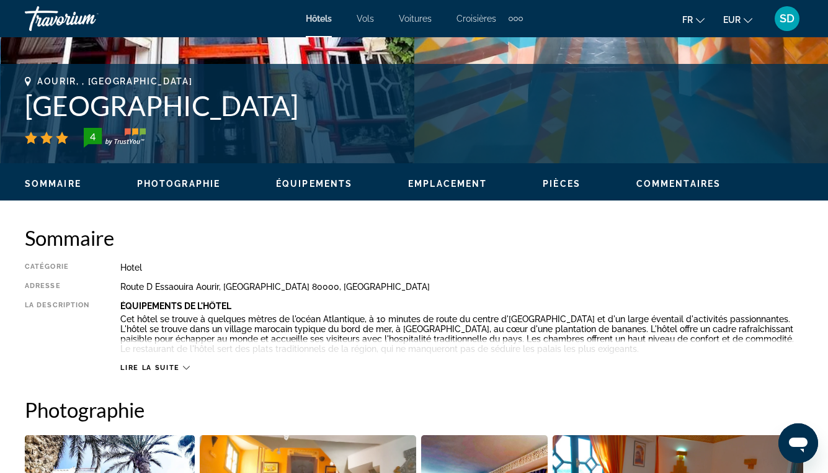
scroll to position [468, 0]
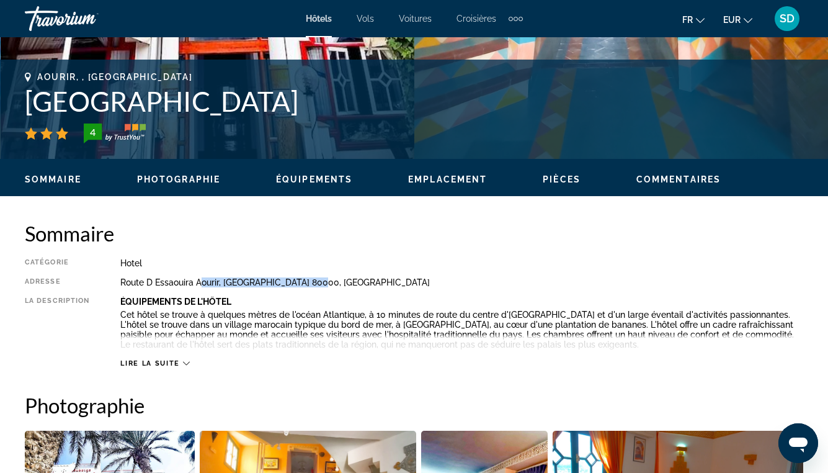
drag, startPoint x: 347, startPoint y: 284, endPoint x: 202, endPoint y: 281, distance: 145.2
click at [202, 281] on div "Route D Essaouira Aourir, [GEOGRAPHIC_DATA] 80000, [GEOGRAPHIC_DATA]" at bounding box center [461, 282] width 683 height 10
click at [352, 292] on div "Catégorie Hotel Adresse Route D [GEOGRAPHIC_DATA], [GEOGRAPHIC_DATA] 80000, [GE…" at bounding box center [414, 313] width 778 height 110
drag, startPoint x: 339, startPoint y: 279, endPoint x: 118, endPoint y: 279, distance: 220.2
click at [118, 279] on div "Catégorie Hotel Adresse Route D [GEOGRAPHIC_DATA], [GEOGRAPHIC_DATA] 80000, [GE…" at bounding box center [414, 313] width 778 height 110
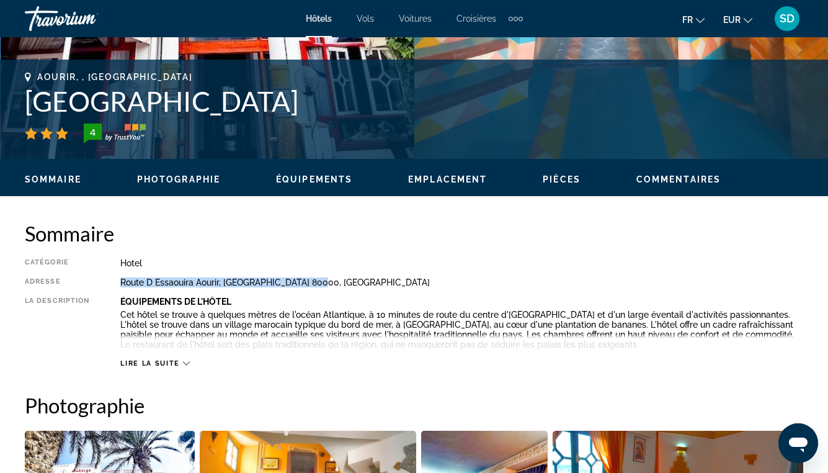
copy div "Route D Essaouira Aourir, [GEOGRAPHIC_DATA] 80000, [GEOGRAPHIC_DATA]"
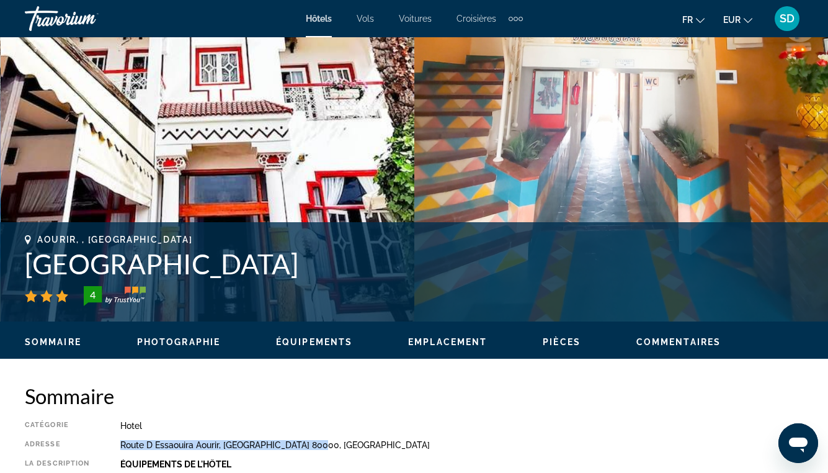
scroll to position [198, 0]
